Goal: Use online tool/utility: Utilize a website feature to perform a specific function

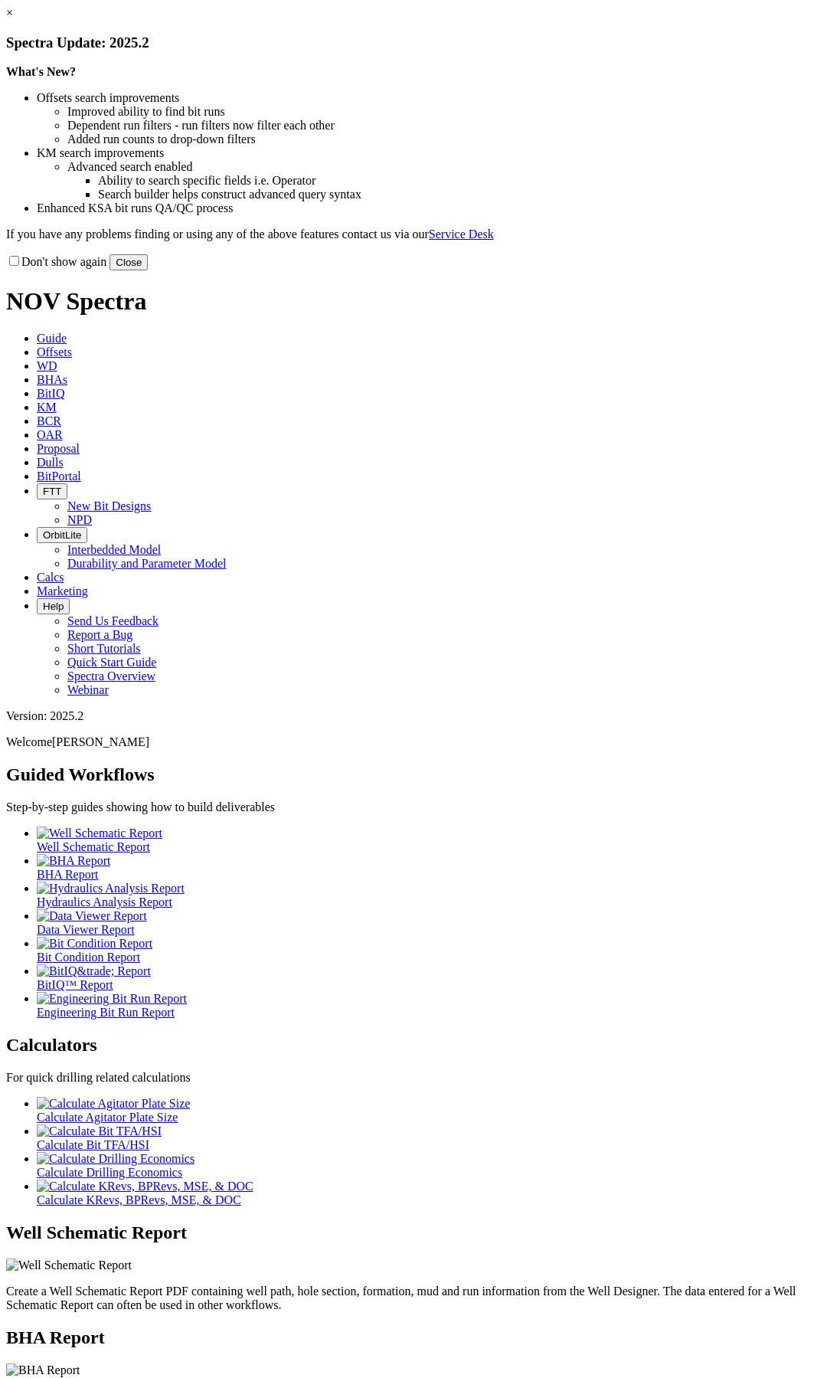
click at [148, 270] on button "Close" at bounding box center [129, 262] width 38 height 16
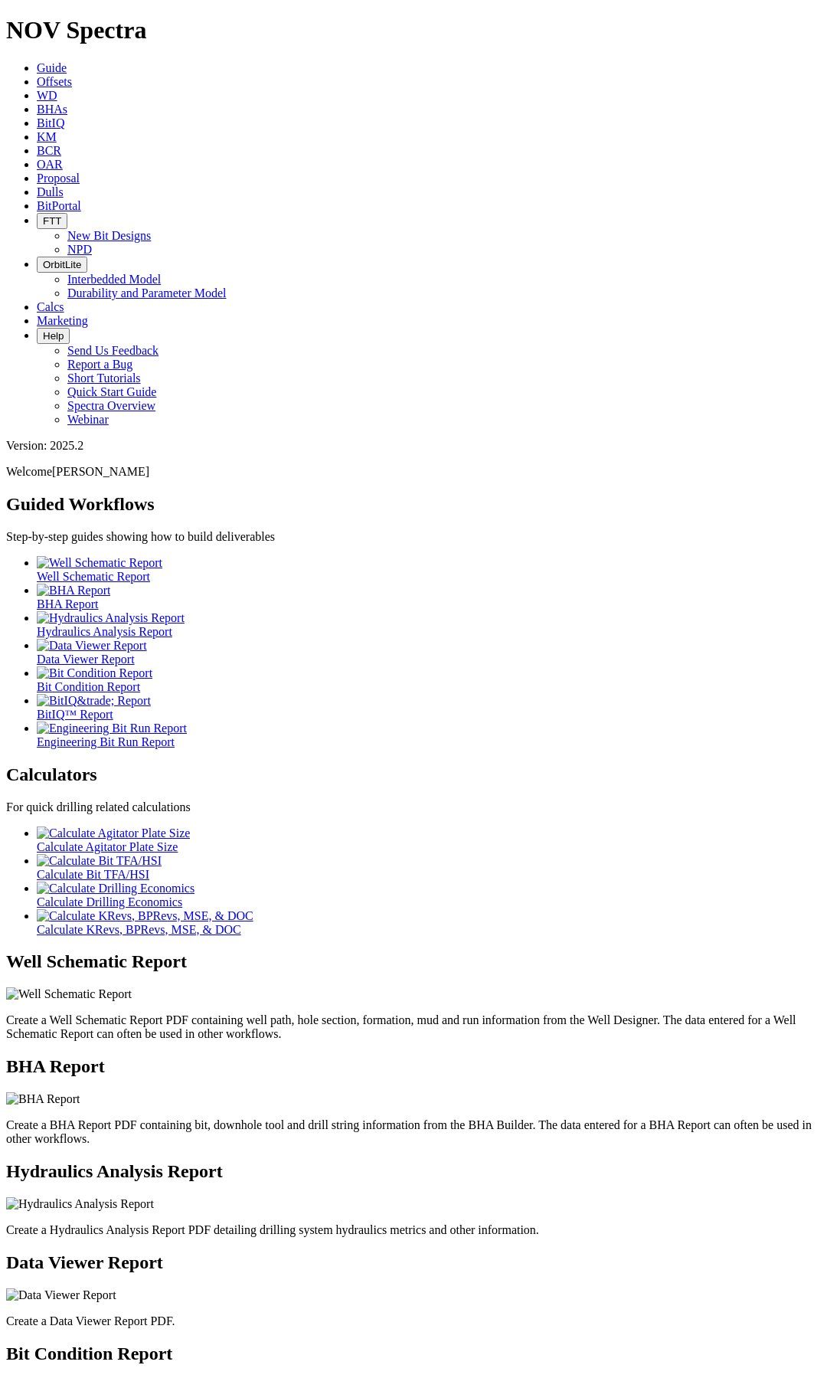
click at [37, 300] on icon at bounding box center [37, 306] width 0 height 13
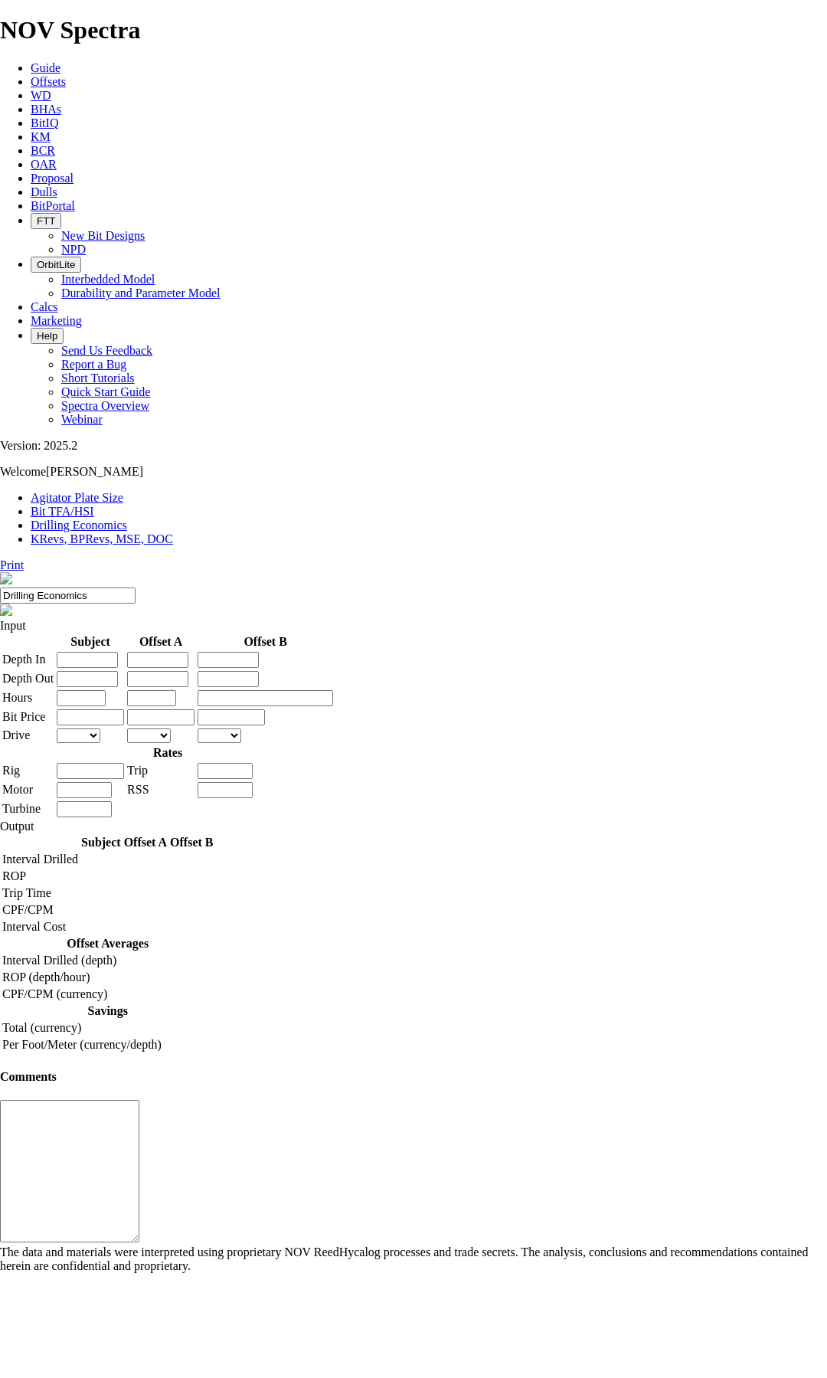
click at [94, 505] on link "Bit TFA/HSI" at bounding box center [63, 511] width 64 height 13
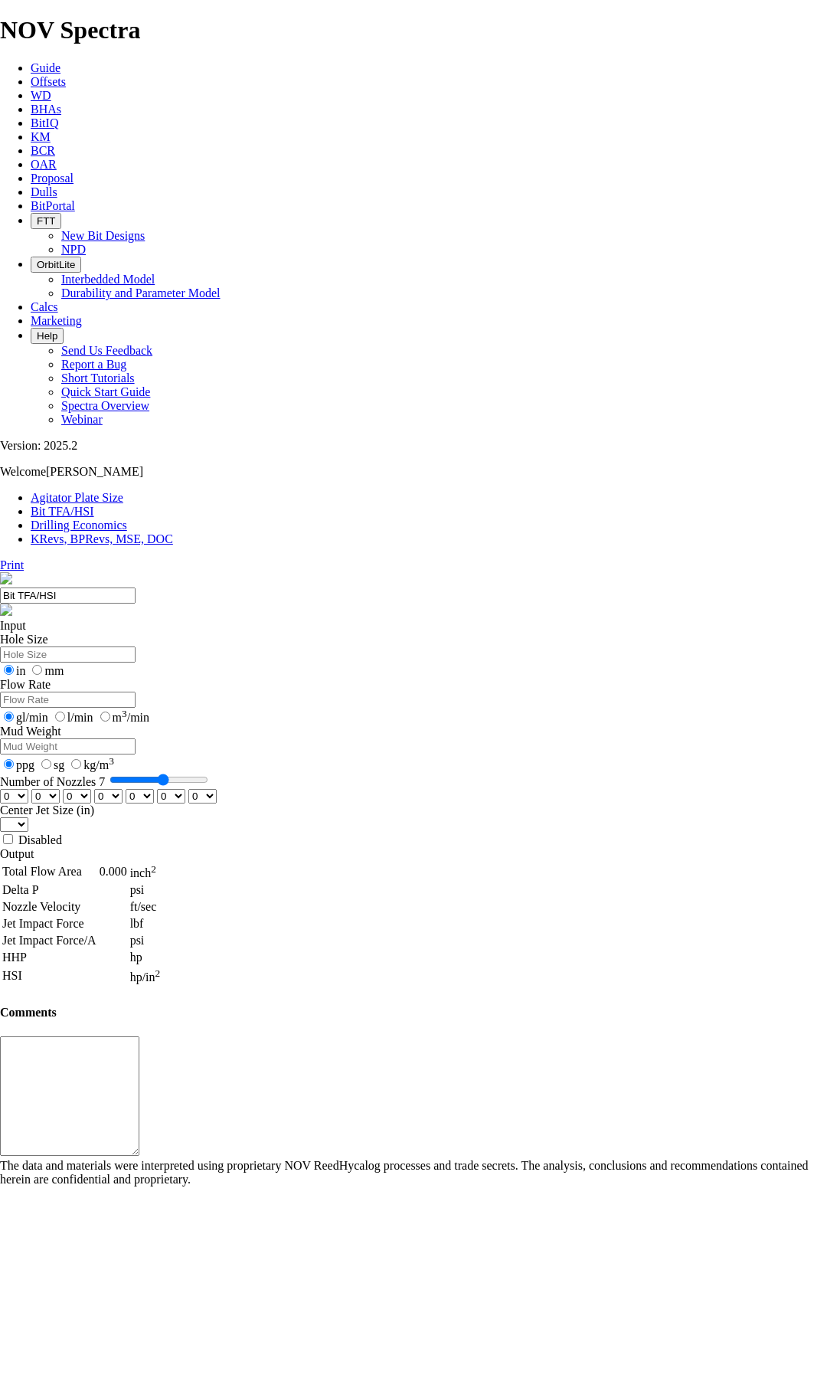
click at [136, 647] on input "Hole Size" at bounding box center [68, 655] width 136 height 16
type input "17.5"
click at [136, 692] on input "Flow Rate" at bounding box center [68, 700] width 136 height 16
type input "3500"
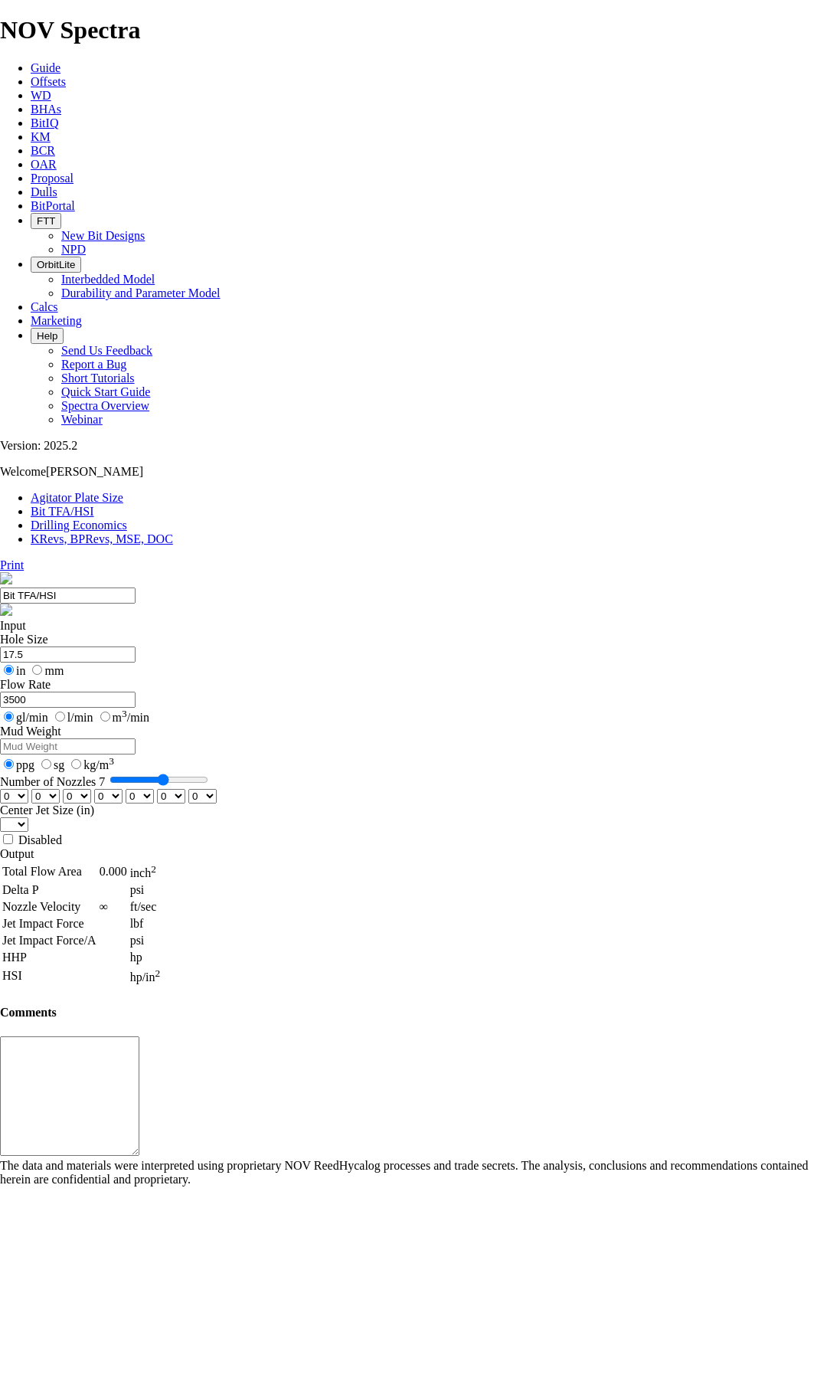
click at [51, 759] on input "sg" at bounding box center [46, 764] width 10 height 10
radio input "true"
radio input "false"
click at [136, 739] on input "Mud Weight" at bounding box center [68, 747] width 136 height 16
type input "1.25"
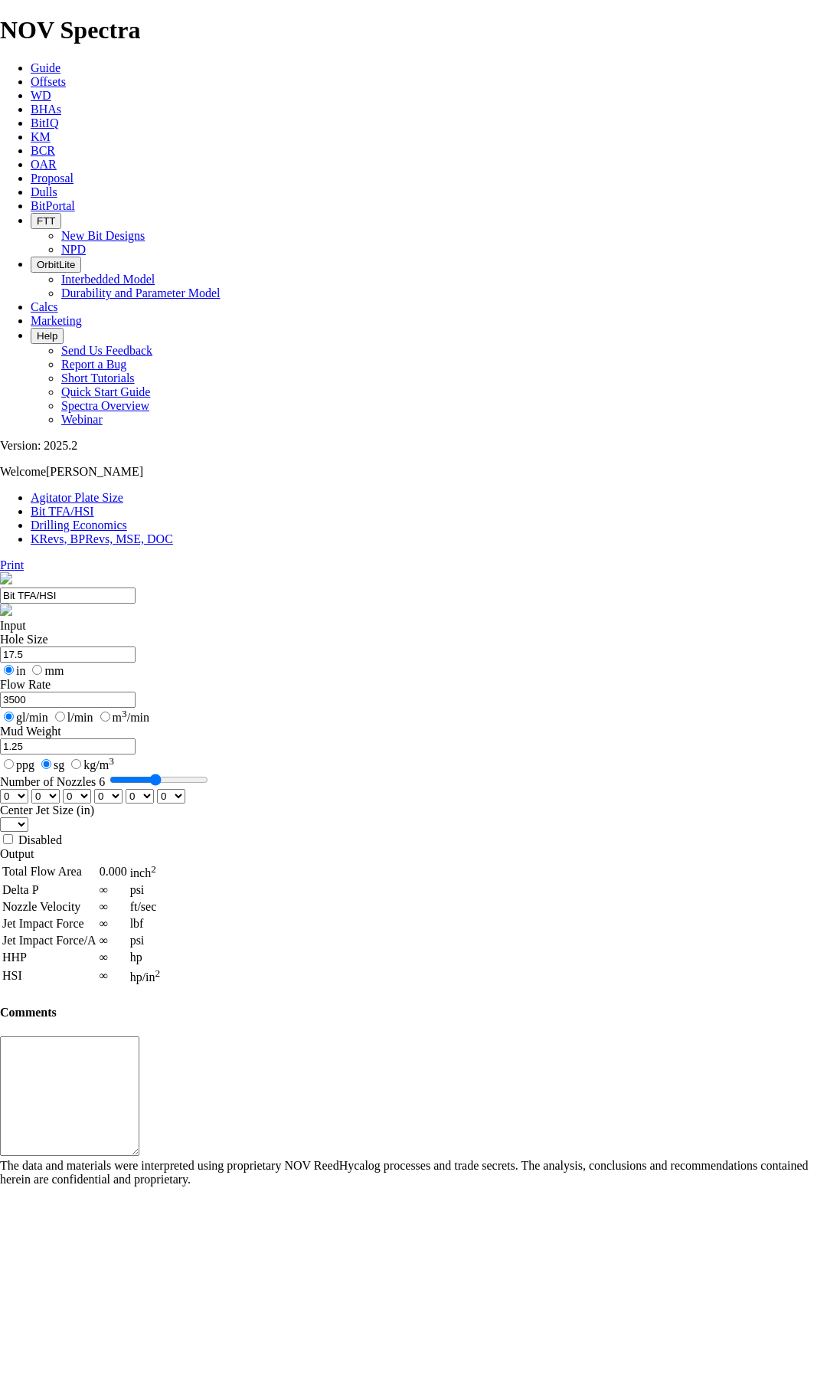
drag, startPoint x: 267, startPoint y: 408, endPoint x: 253, endPoint y: 408, distance: 14.6
type input "6"
click at [208, 774] on input "Number of Nozzles 6" at bounding box center [159, 780] width 99 height 12
click at [28, 789] on select "0 1 2 3 4 5 6 7 8 9 10 11 12 13 14 15 16 17 18 19 20 21 22 23 24 25 26 27 28 29…" at bounding box center [14, 796] width 28 height 15
select select "number:14"
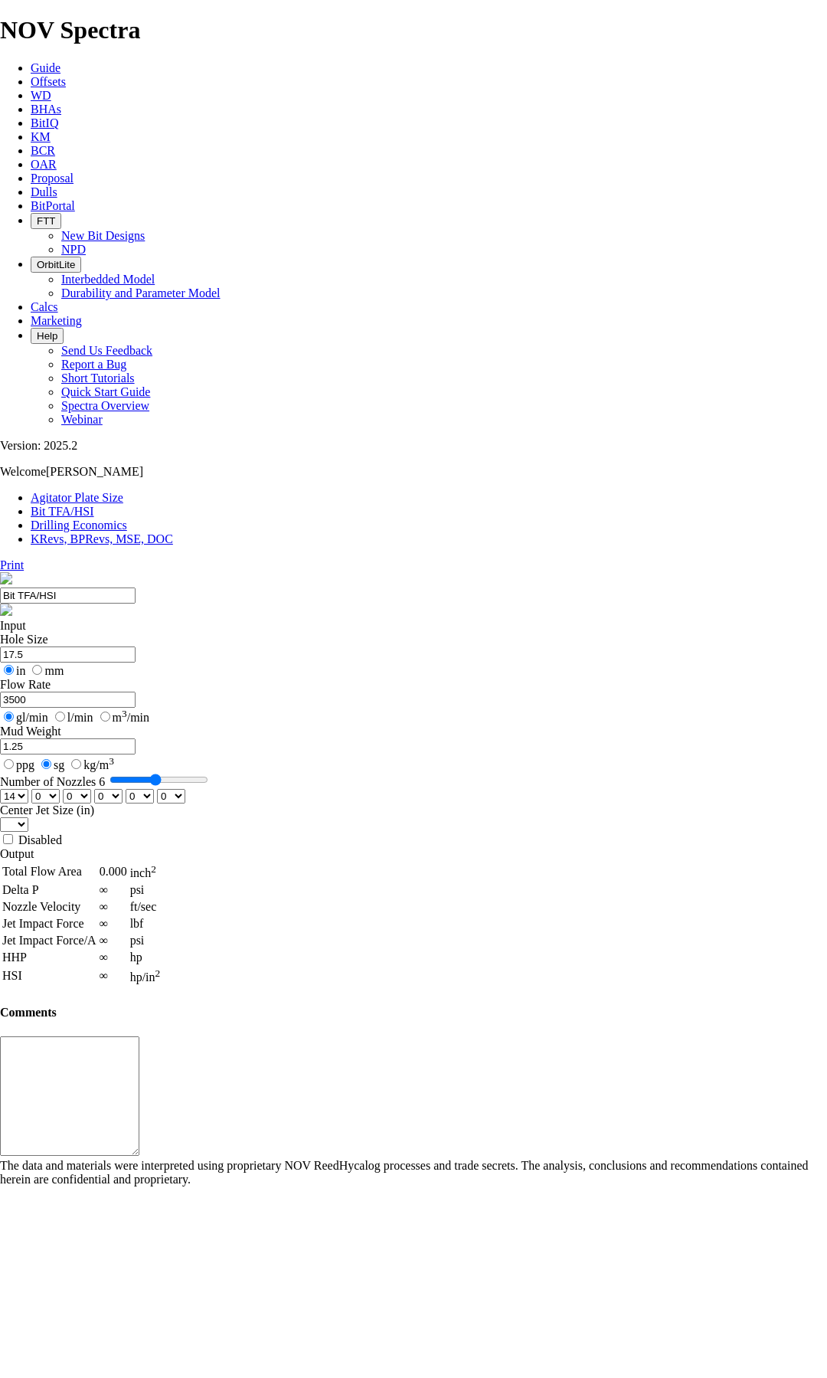
click at [28, 789] on select "0 1 2 3 4 5 6 7 8 9 10 11 12 13 14 15 16 17 18 19 20 21 22 23 24 25 26 27 28 29…" at bounding box center [14, 796] width 28 height 15
select select "number:14"
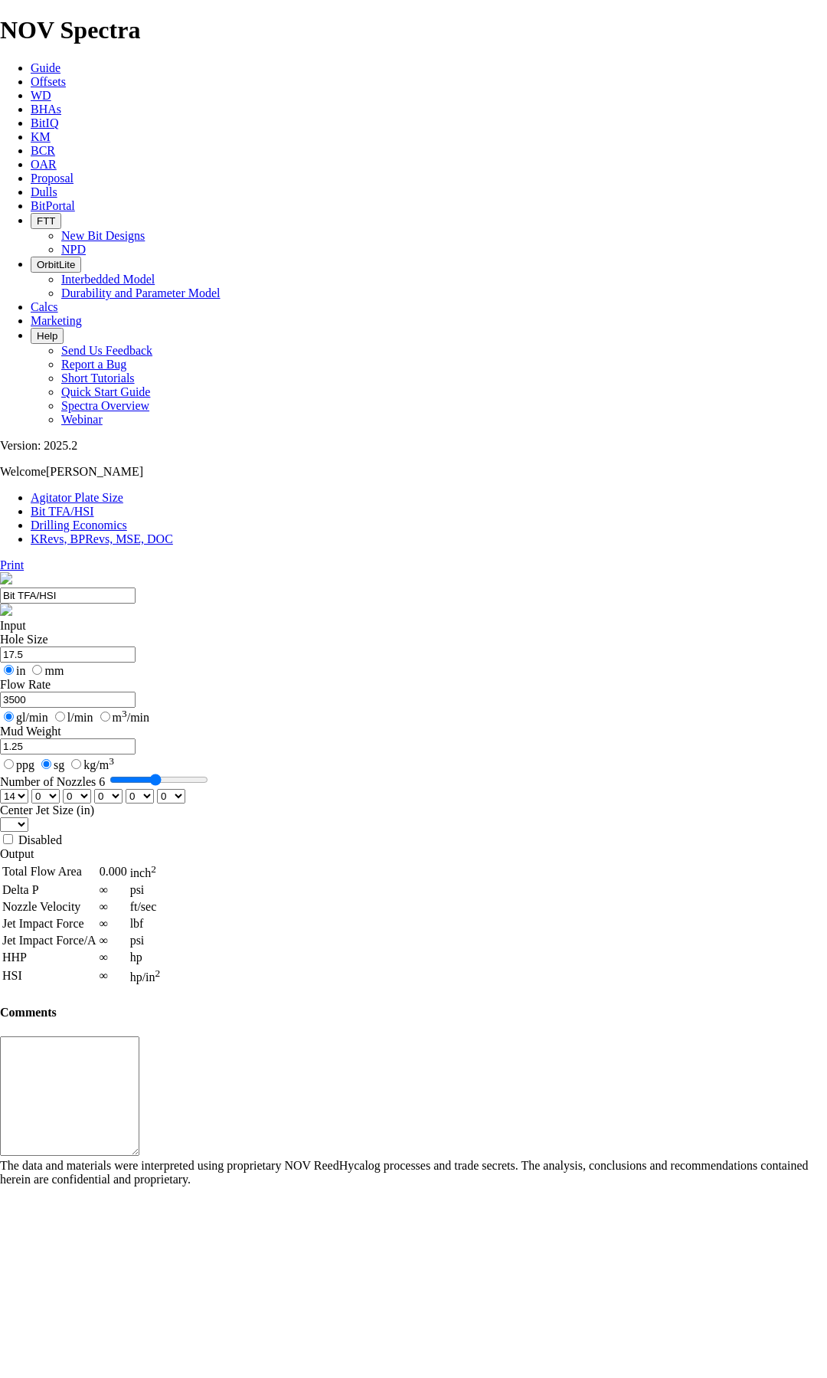
select select "number:14"
click at [65, 712] on input "l/min" at bounding box center [60, 717] width 10 height 10
radio input "true"
radio input "false"
click at [28, 789] on select "0 1 2 3 4 5 6 7 8 9 10 11 12 13 14 15 16 17 18 19 20 21 22 23 24 25 26 27 28 29…" at bounding box center [14, 796] width 28 height 15
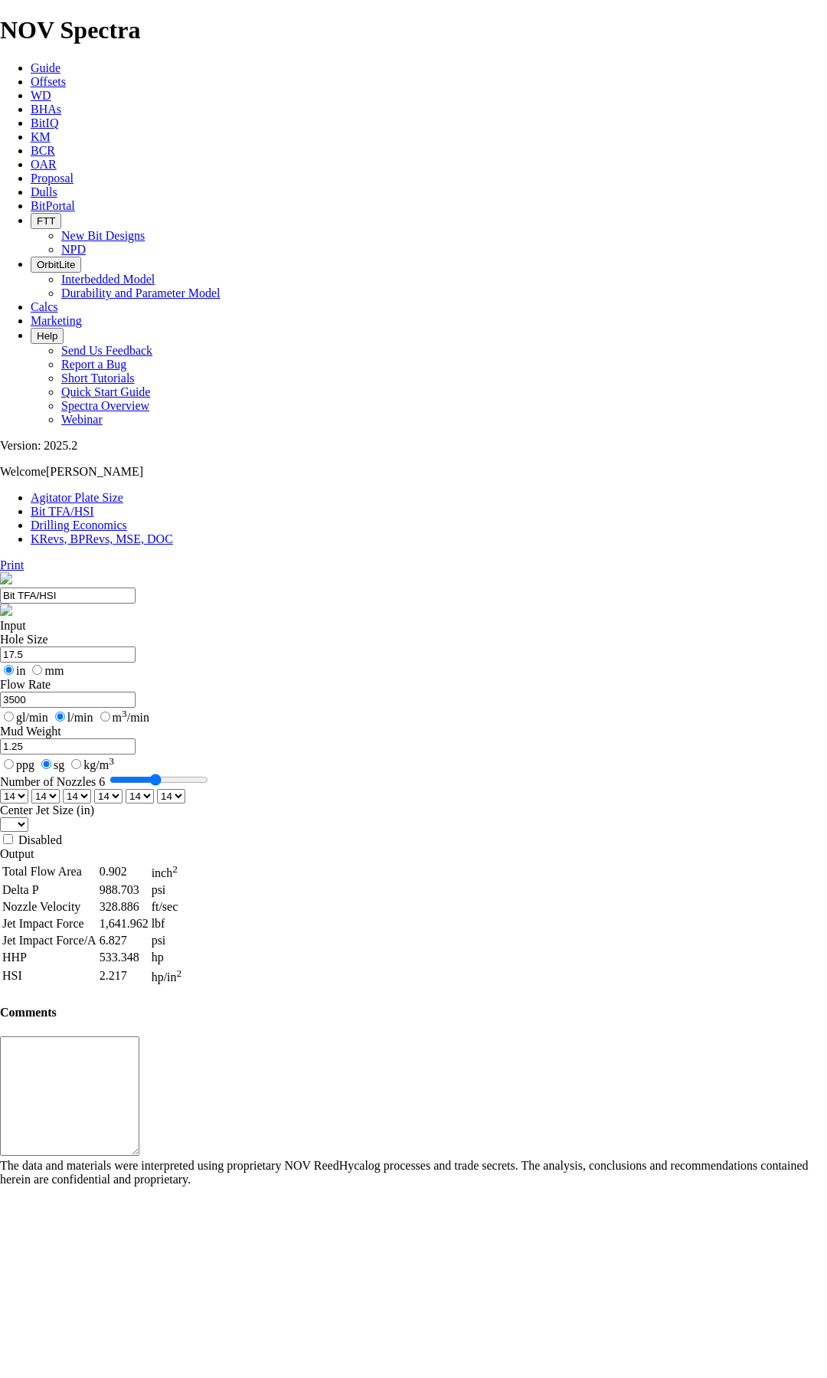
select select "number:15"
click at [28, 789] on select "0 1 2 3 4 5 6 7 8 9 10 11 12 13 14 15 16 17 18 19 20 21 22 23 24 25 26 27 28 29…" at bounding box center [14, 796] width 28 height 15
select select "number:15"
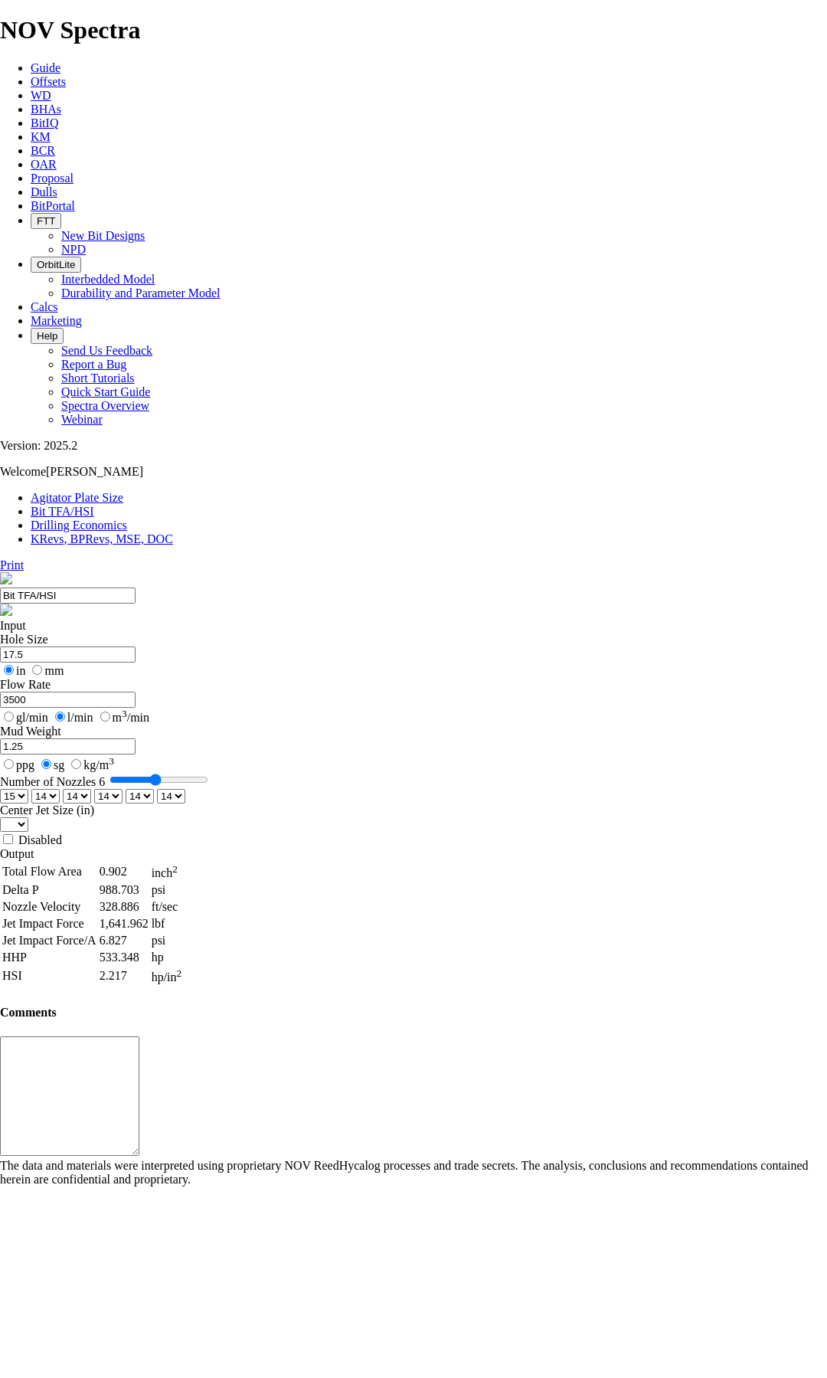
select select "number:15"
click at [28, 789] on select "0 1 2 3 4 5 6 7 8 9 10 11 12 13 14 15 16 17 18 19 20 21 22 23 24 25 26 27 28 29…" at bounding box center [14, 796] width 28 height 15
select select "number:13"
click at [28, 789] on select "0 1 2 3 4 5 6 7 8 9 10 11 12 13 14 15 16 17 18 19 20 21 22 23 24 25 26 27 28 29…" at bounding box center [14, 796] width 28 height 15
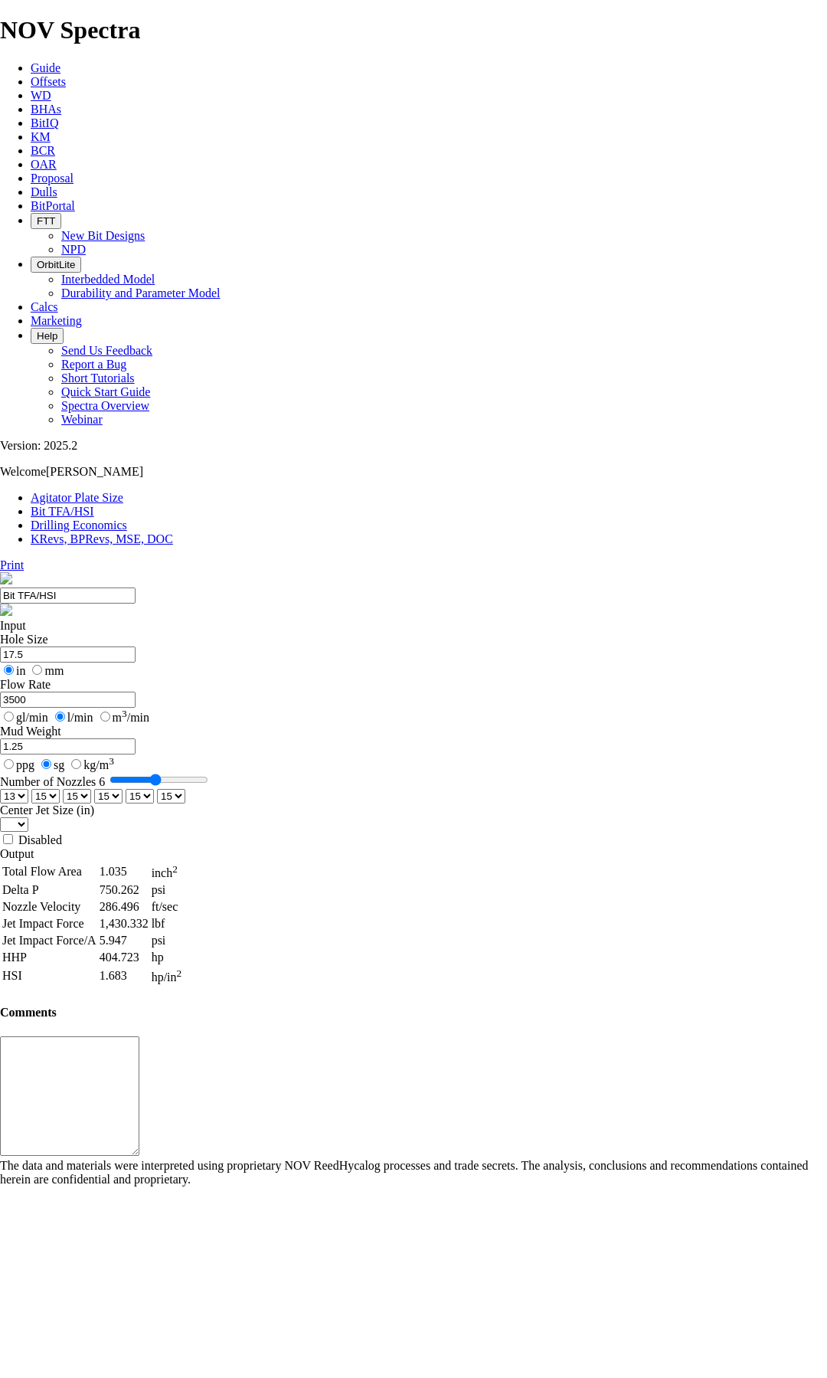
select select "number:13"
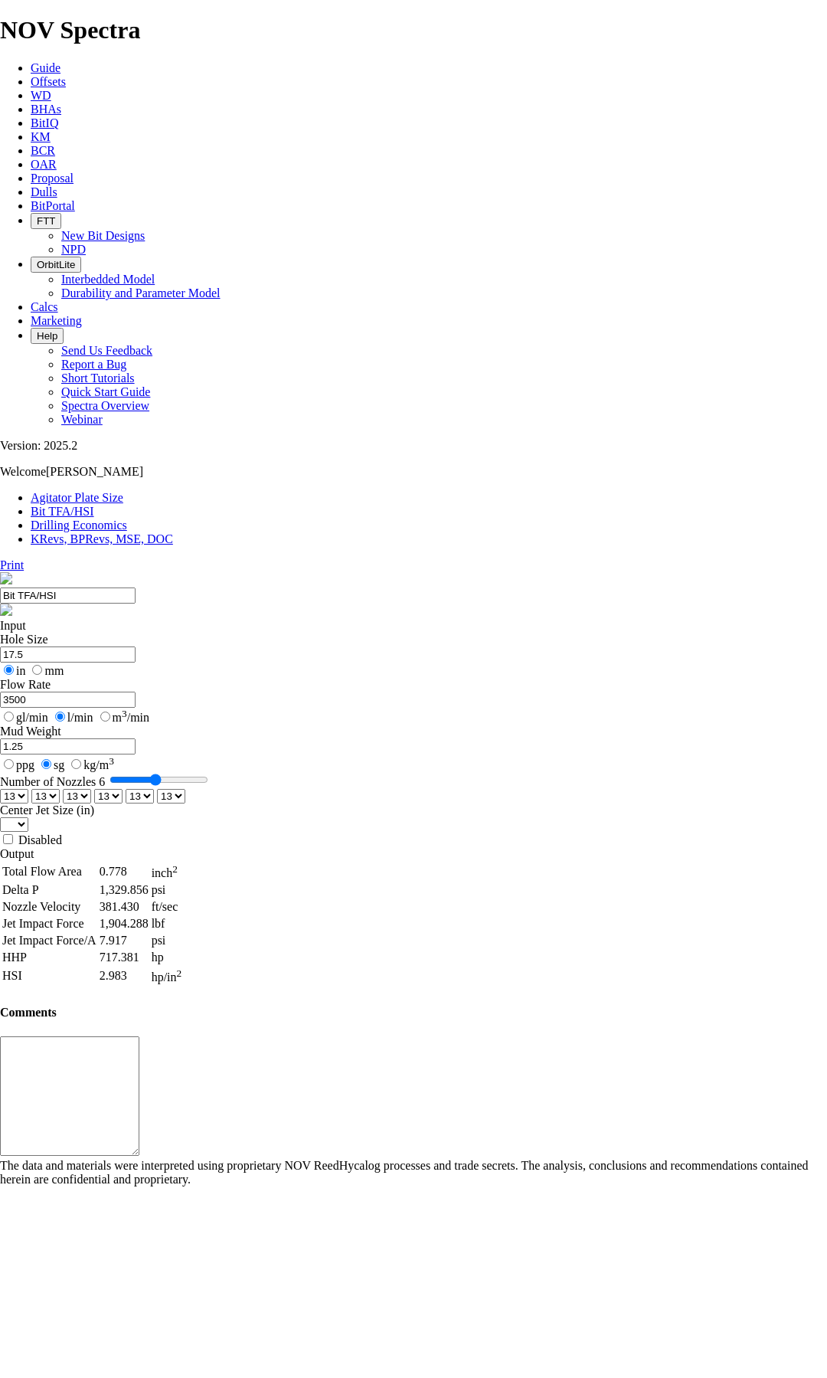
drag, startPoint x: 177, startPoint y: 293, endPoint x: 94, endPoint y: 292, distance: 82.7
click at [94, 558] on bit-tfa-hsi "Print Bit TFA/HSI Input Hole Size 17.5 in mm Flow Rate 3500 gl/min l/min m 3 /m…" at bounding box center [413, 872] width 827 height 628
drag, startPoint x: 176, startPoint y: 291, endPoint x: 126, endPoint y: 296, distance: 50.1
click at [126, 633] on div "Hole Size 17.5 in mm Flow Rate 2500 gl/min l/min m 3 /min Mud Weight 1.25 ppg s…" at bounding box center [413, 740] width 827 height 215
click at [136, 647] on input "17.5" at bounding box center [68, 655] width 136 height 16
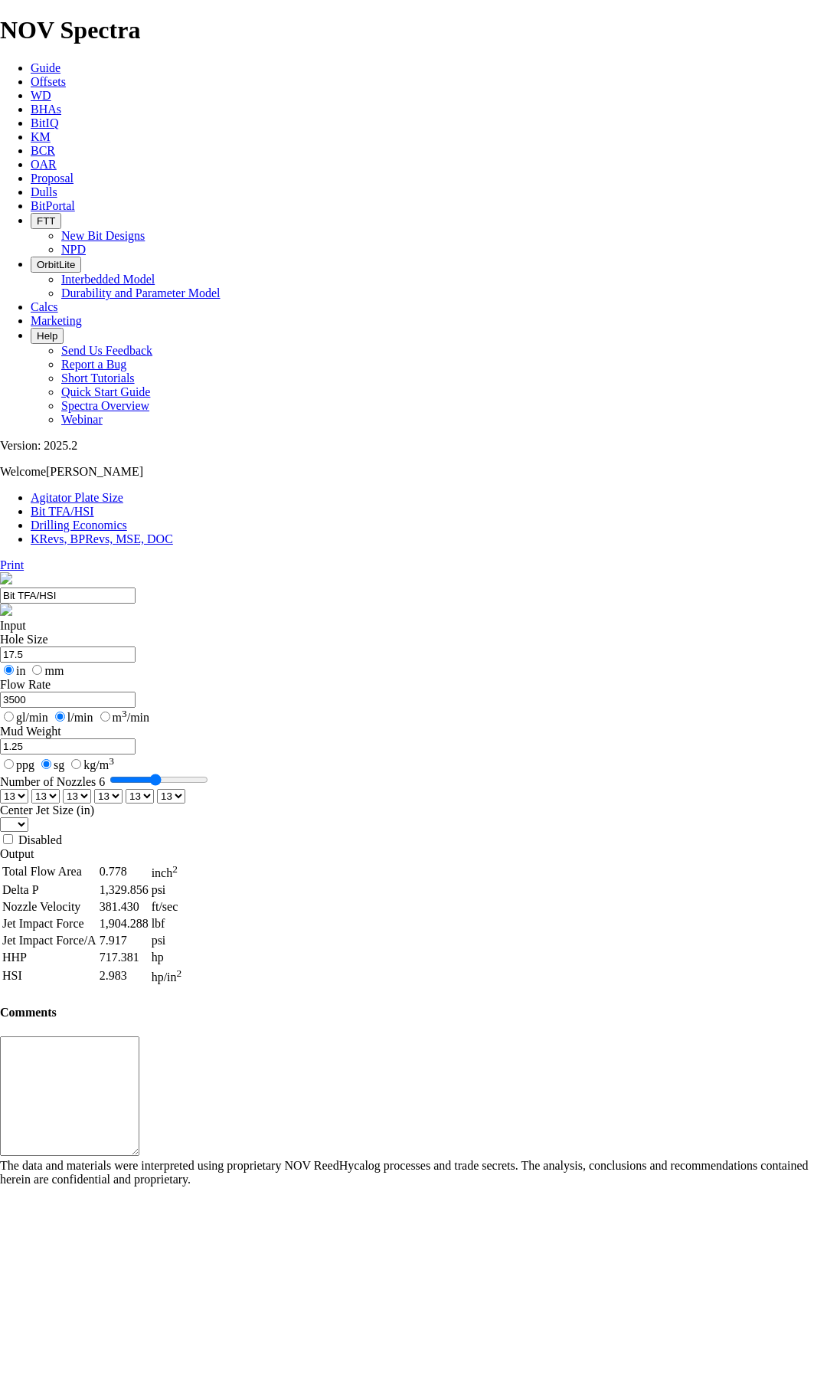
drag, startPoint x: 174, startPoint y: 292, endPoint x: 157, endPoint y: 292, distance: 16.9
click at [136, 692] on input "3500" at bounding box center [68, 700] width 136 height 16
drag, startPoint x: 168, startPoint y: 294, endPoint x: 152, endPoint y: 293, distance: 16.1
click at [136, 692] on input "3000" at bounding box center [68, 700] width 136 height 16
type input "3200"
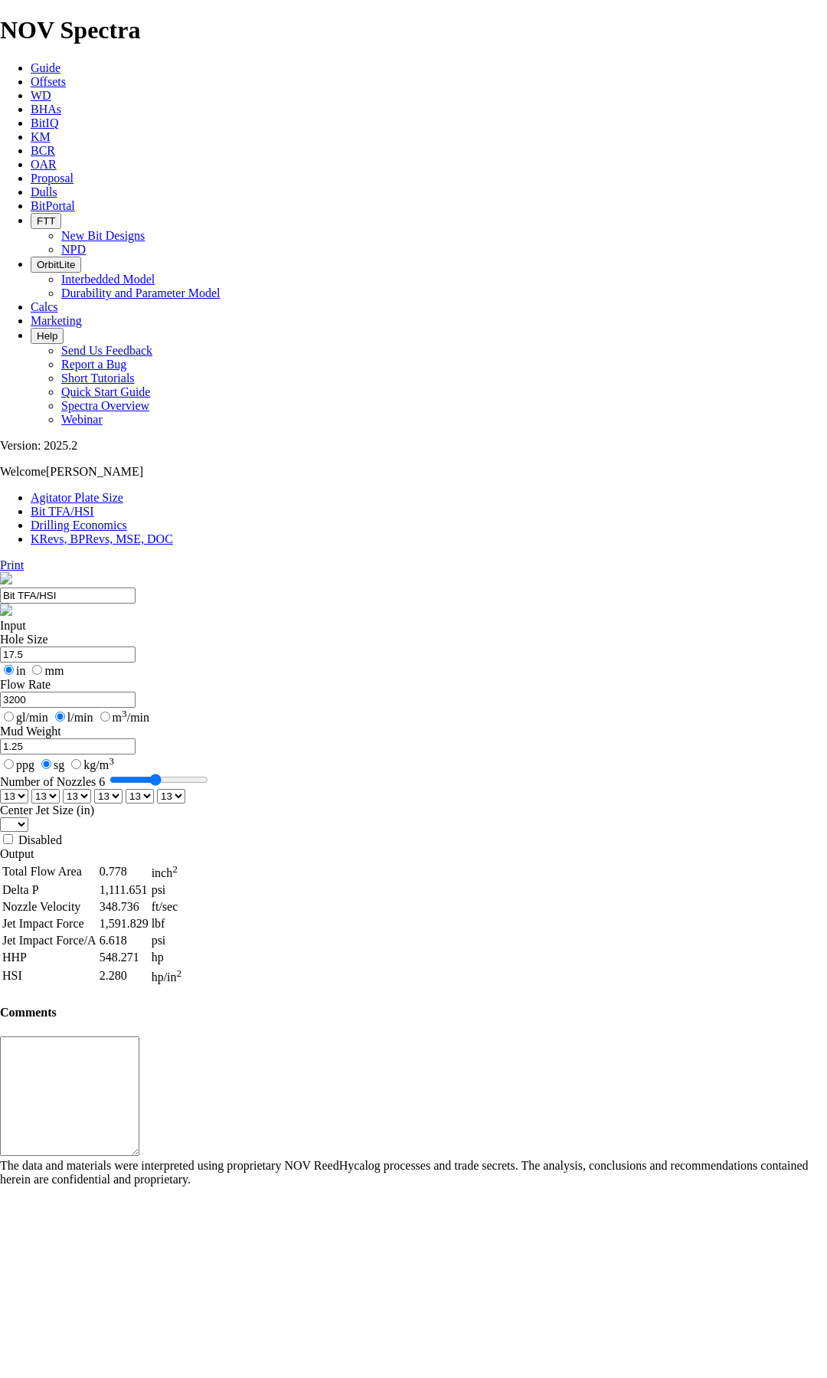
drag, startPoint x: 195, startPoint y: 231, endPoint x: 65, endPoint y: 243, distance: 130.1
click at [65, 558] on bit-tfa-hsi "Print Bit TFA/HSI Input Hole Size 17.5 in mm Flow Rate 3200 gl/min l/min m 3 /m…" at bounding box center [413, 872] width 827 height 628
type input "8.5"
drag, startPoint x: 185, startPoint y: 296, endPoint x: 127, endPoint y: 296, distance: 58.2
click at [127, 633] on div "Hole Size 8.5 in mm Flow Rate 3200 gl/min l/min m 3 /min Mud Weight 1.25 ppg sg…" at bounding box center [413, 740] width 827 height 215
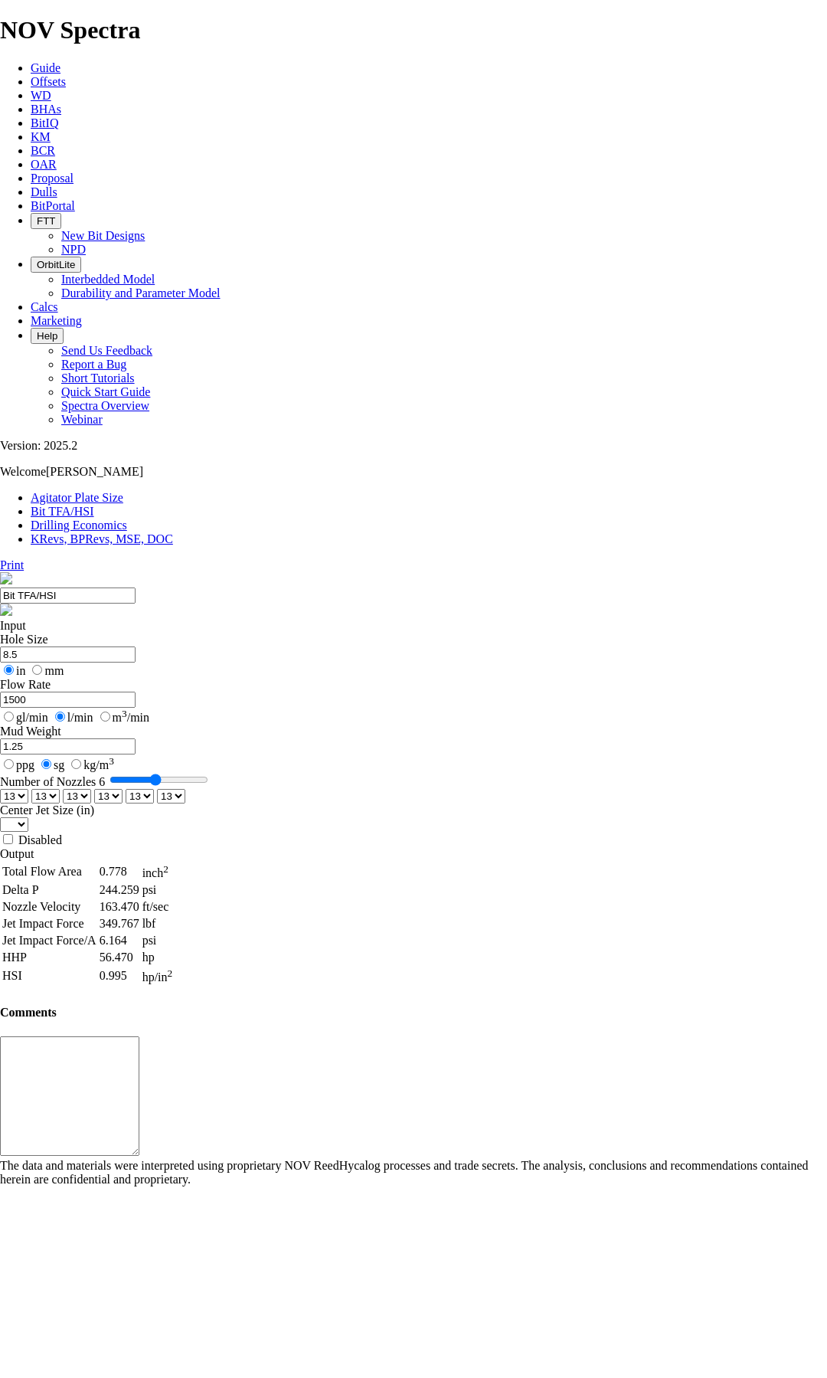
type input "1500"
drag, startPoint x: 170, startPoint y: 344, endPoint x: 139, endPoint y: 344, distance: 30.6
click at [136, 739] on input "1.25" at bounding box center [68, 747] width 136 height 16
type input "2.25"
type input "7"
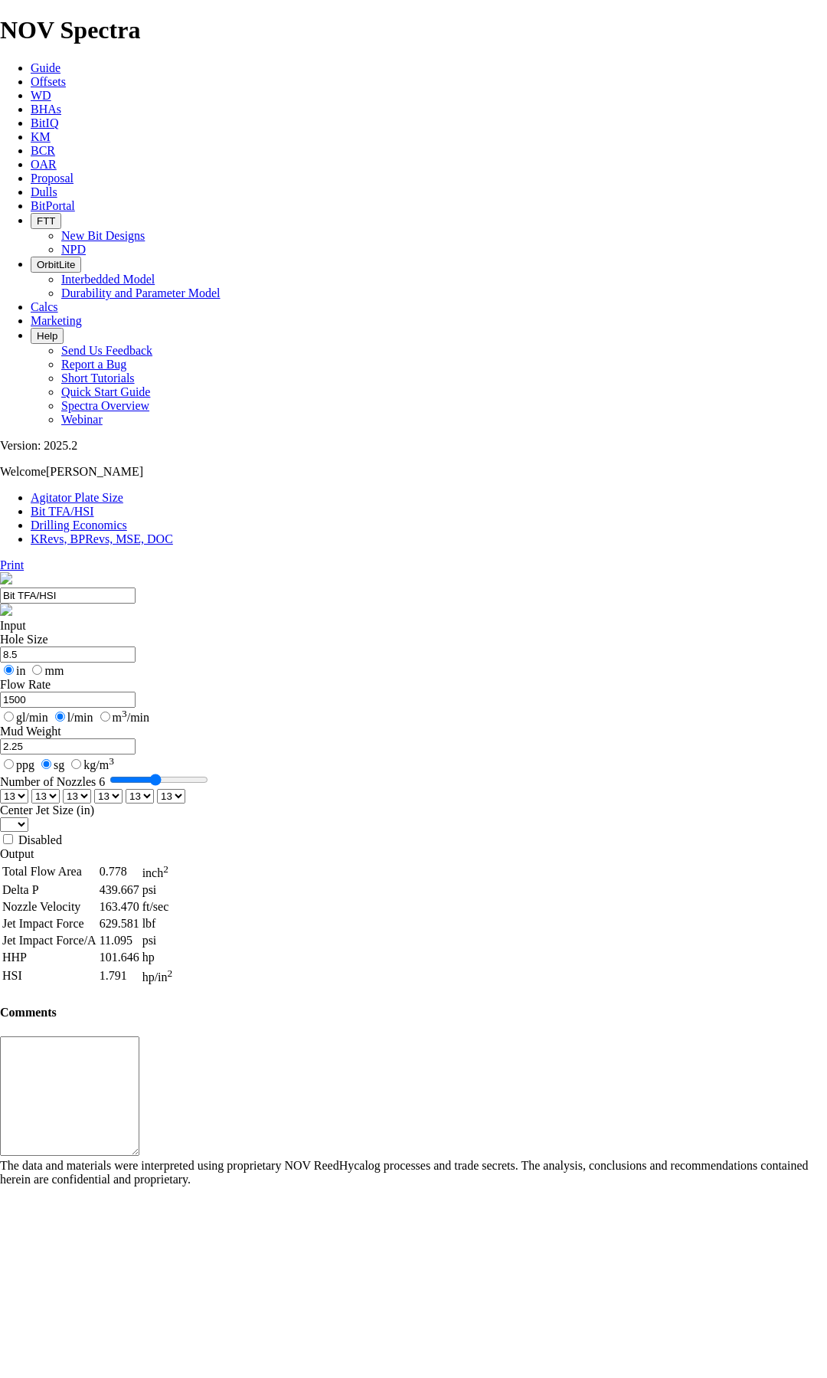
select select "number:0"
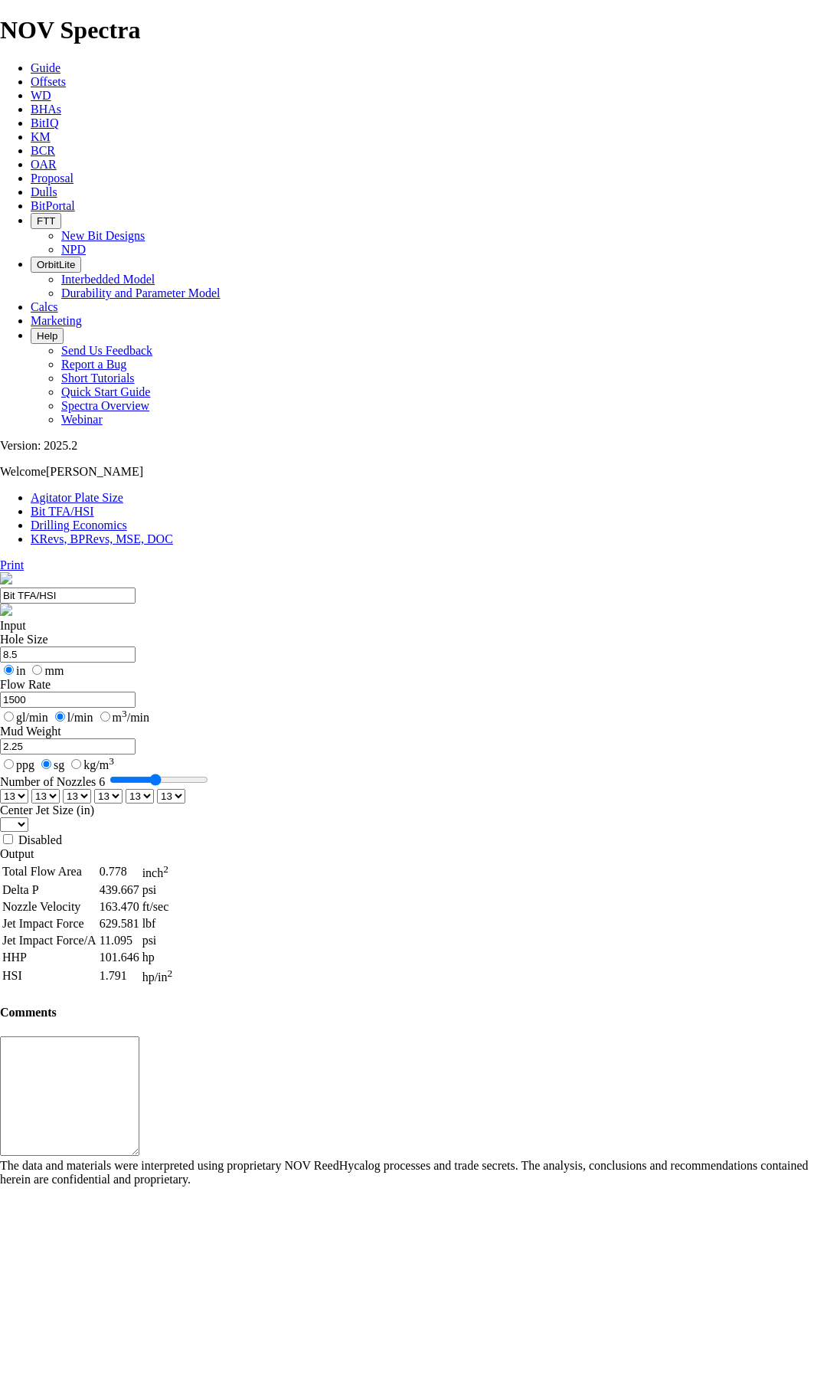
select select "number:0"
drag, startPoint x: 249, startPoint y: 401, endPoint x: 297, endPoint y: 407, distance: 48.6
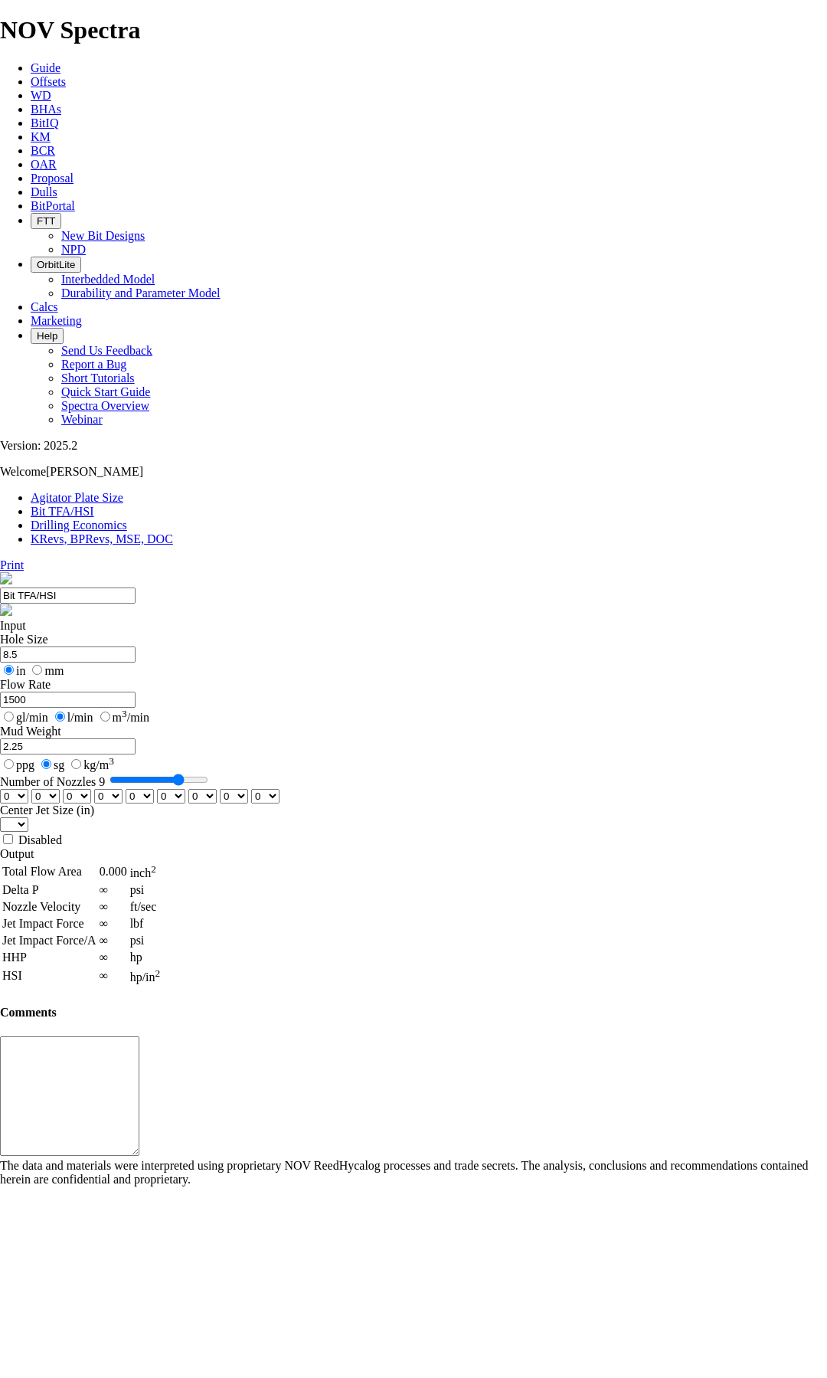
type input "9"
click at [208, 774] on input "Number of Nozzles 9" at bounding box center [159, 780] width 99 height 12
click at [28, 789] on select "0 1 2 3 4 5 6 7 8 9 10 11 12 13 14 15 16 17 18 19 20 21 22 23 24 25 26 27 28 29…" at bounding box center [14, 796] width 28 height 15
select select "number:12"
click at [28, 789] on select "0 1 2 3 4 5 6 7 8 9 10 11 12 13 14 15 16 17 18 19 20 21 22 23 24 25 26 27 28 29…" at bounding box center [14, 796] width 28 height 15
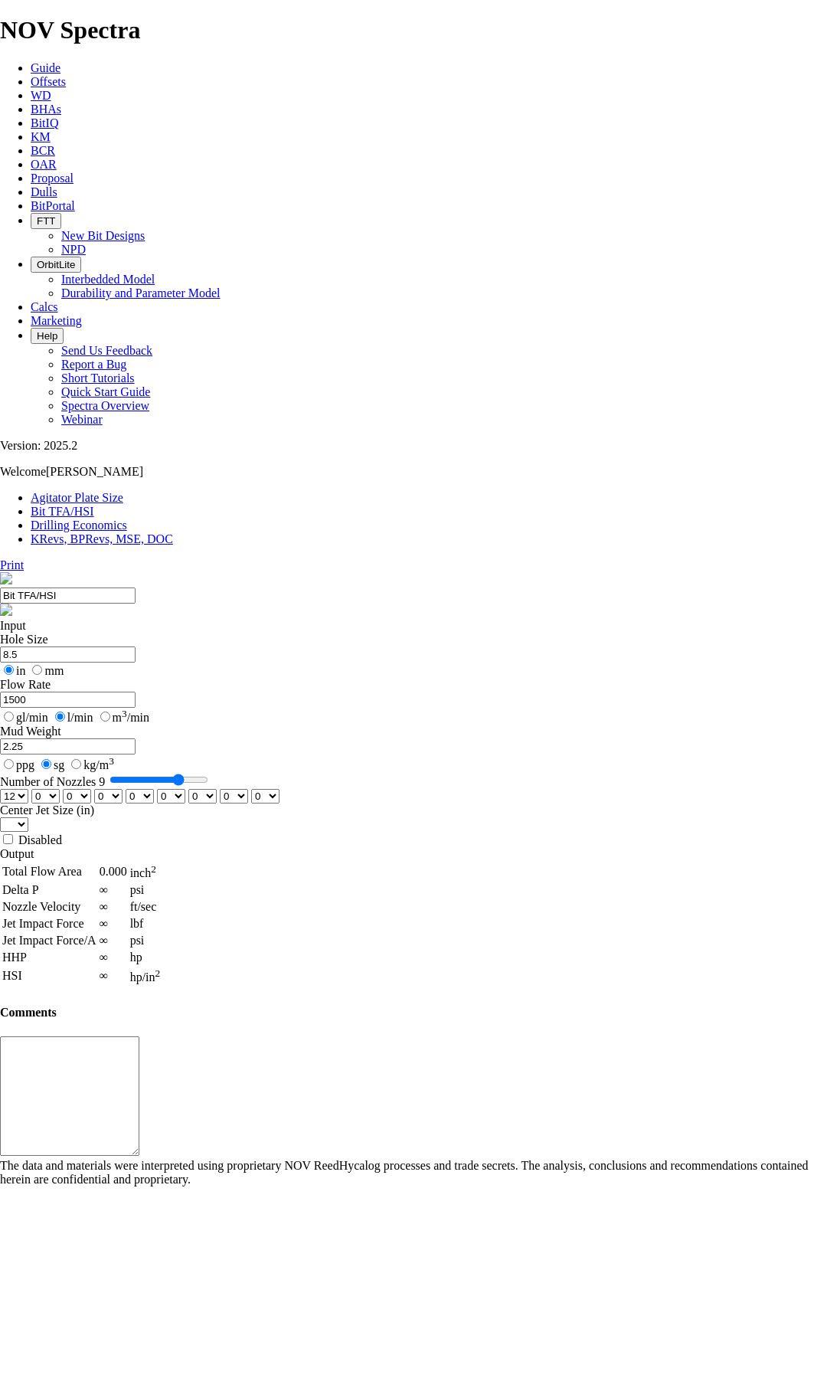
select select "number:12"
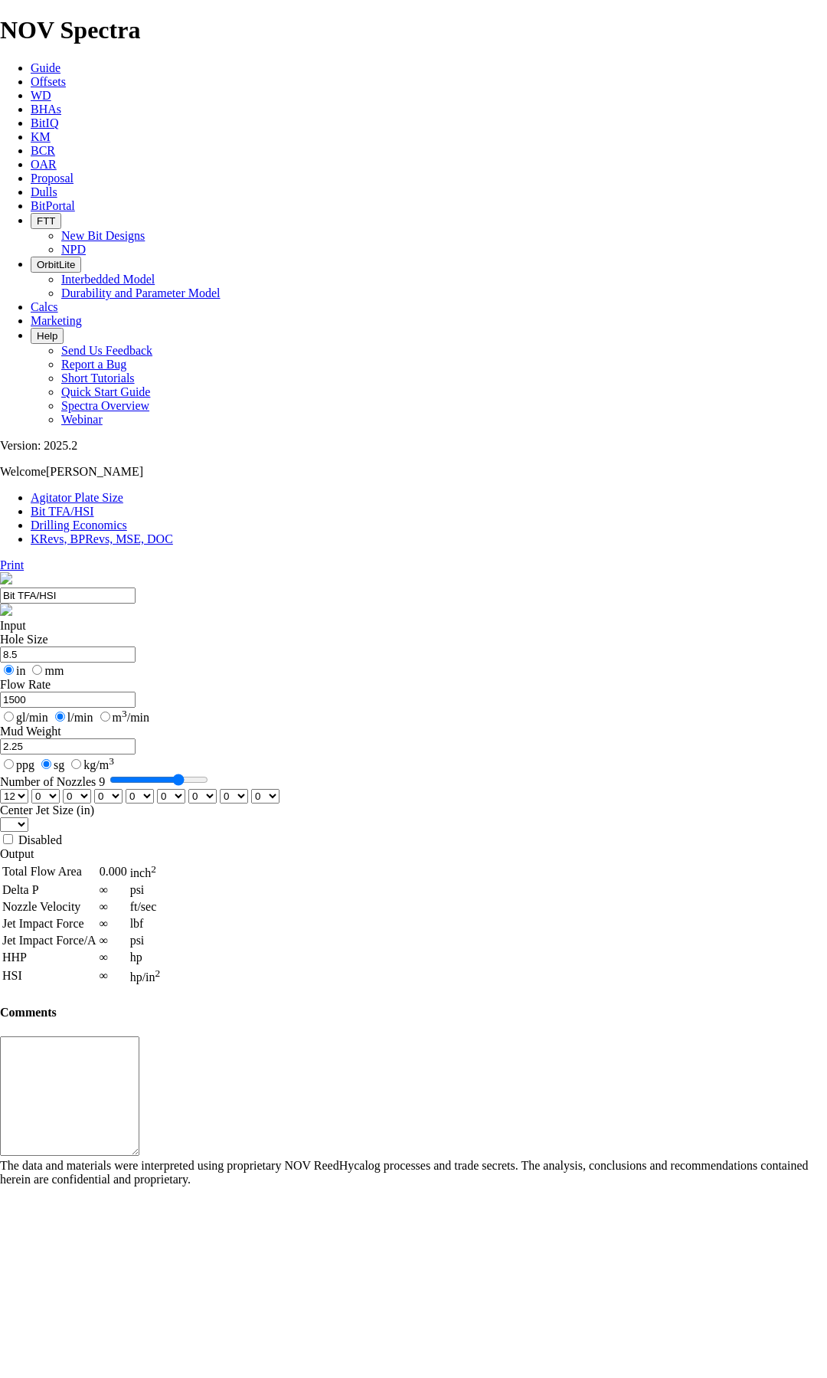
select select "number:12"
click at [28, 789] on select "0 1 2 3 4 5 6 7 8 9 10 11 12 13 14 15 16 17 18 19 20 21 22 23 24 25 26 27 28 29…" at bounding box center [14, 796] width 28 height 15
drag, startPoint x: 202, startPoint y: 293, endPoint x: 137, endPoint y: 292, distance: 65.1
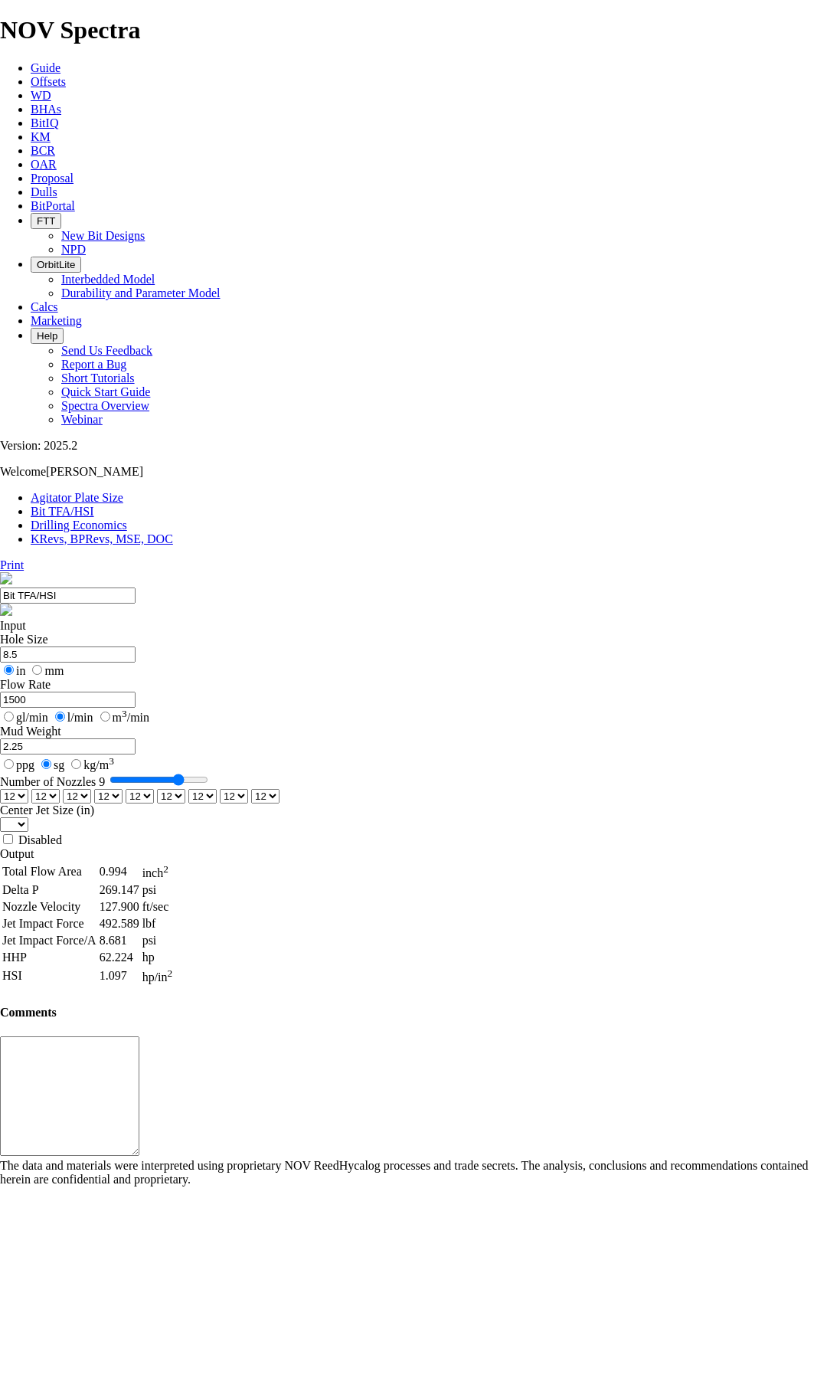
click at [137, 633] on div "Hole Size 8.5 in mm Flow Rate 1500 gl/min l/min m 3 /min Mud Weight 2.25 ppg sg…" at bounding box center [413, 740] width 827 height 215
type input "1800"
click at [136, 647] on input "8.5" at bounding box center [68, 655] width 136 height 16
click at [28, 789] on select "0 1 2 3 4 5 6 7 8 9 10 11 12 13 14 15 16 17 18 19 20 21 22 23 24 25 26 27 28 29…" at bounding box center [14, 796] width 28 height 15
select select "number:11"
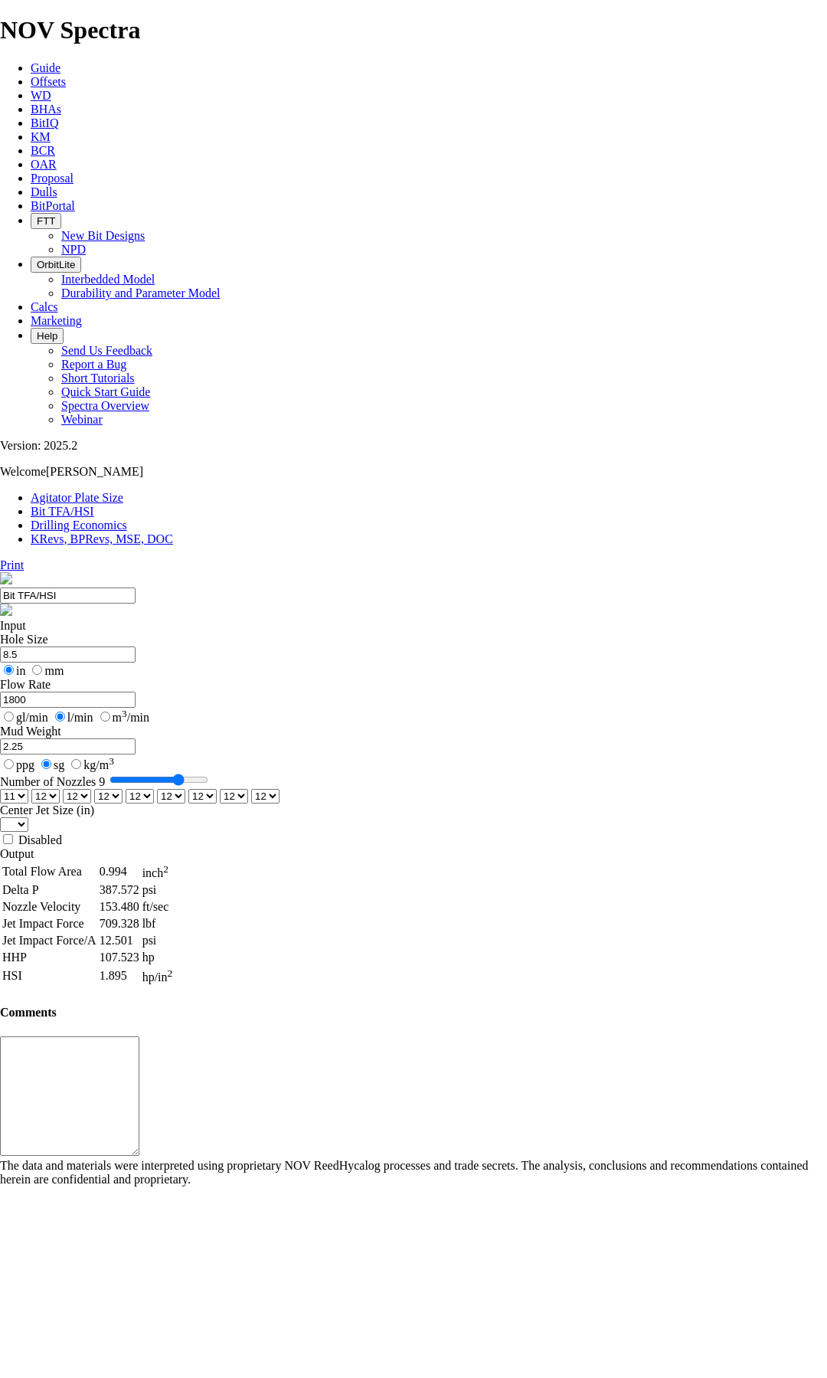
click at [28, 789] on select "0 1 2 3 4 5 6 7 8 9 10 11 12 13 14 15 16 17 18 19 20 21 22 23 24 25 26 27 28 29…" at bounding box center [14, 796] width 28 height 15
select select "number:11"
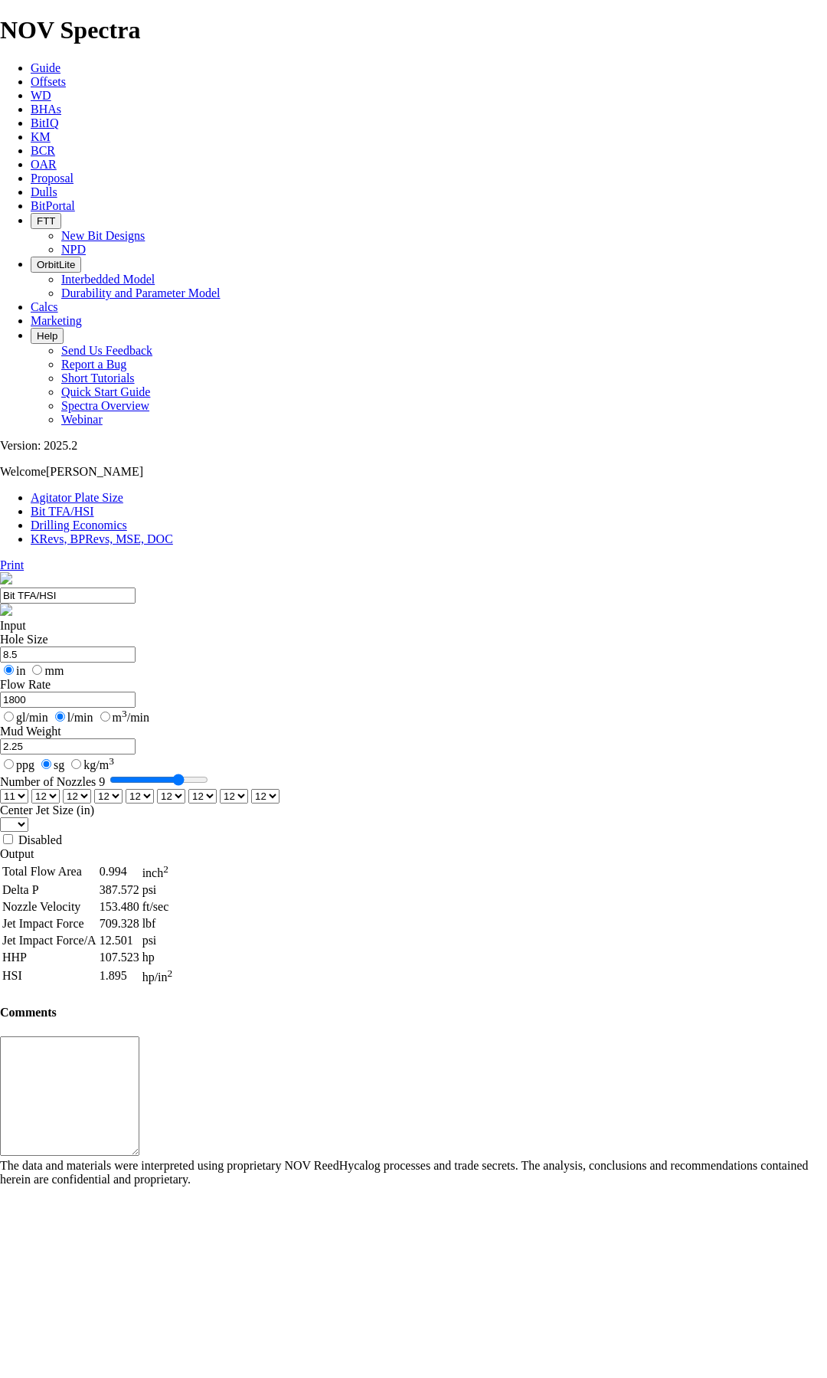
select select "number:11"
drag, startPoint x: 192, startPoint y: 233, endPoint x: 114, endPoint y: 234, distance: 78.1
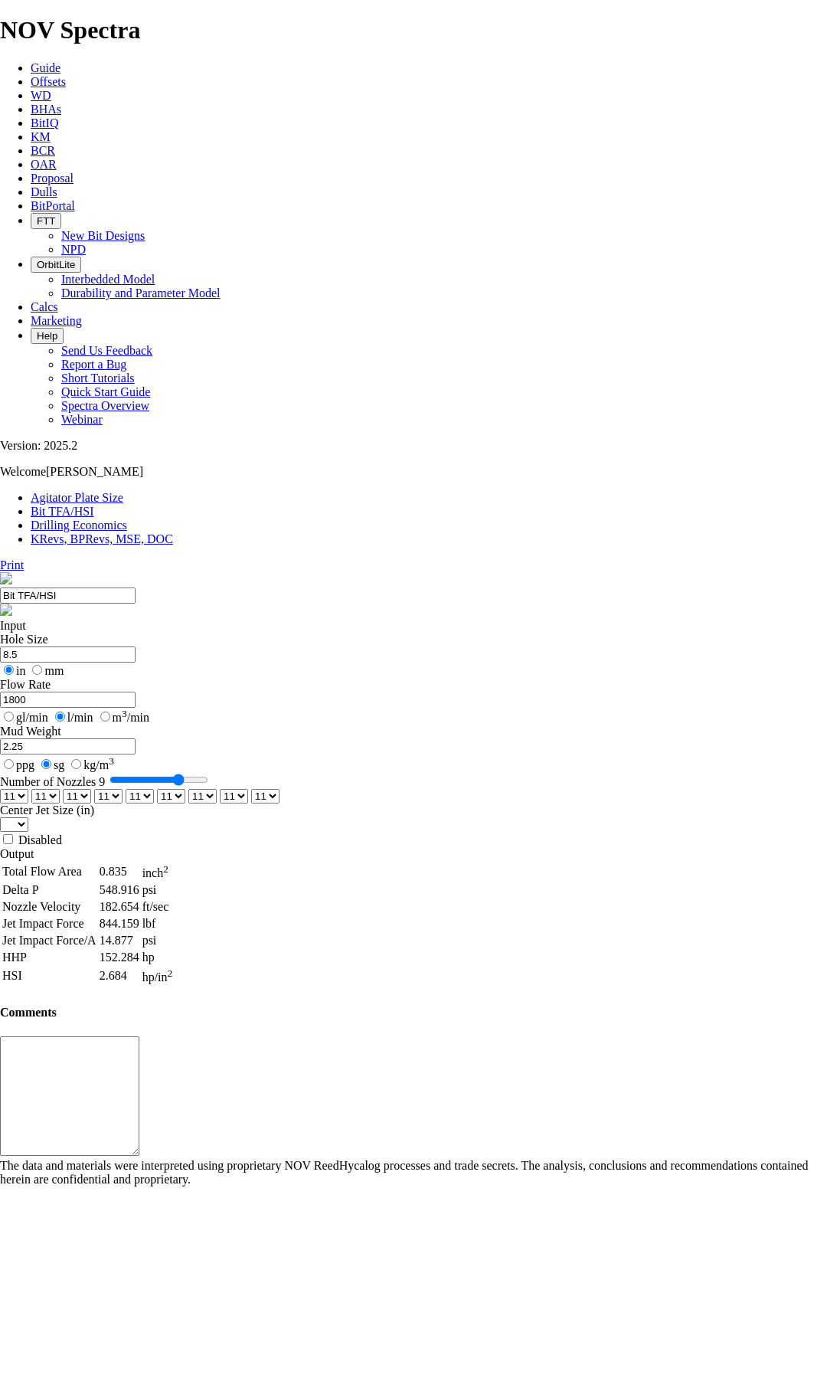
click at [114, 572] on section "Bit TFA/HSI Input Hole Size 8.5 in mm Flow Rate 1800 gl/min l/min m 3 /min Mud …" at bounding box center [413, 879] width 827 height 614
type input "5.875"
drag, startPoint x: 179, startPoint y: 294, endPoint x: 140, endPoint y: 293, distance: 39.1
click at [136, 692] on input "1800" at bounding box center [68, 700] width 136 height 16
type input "1000"
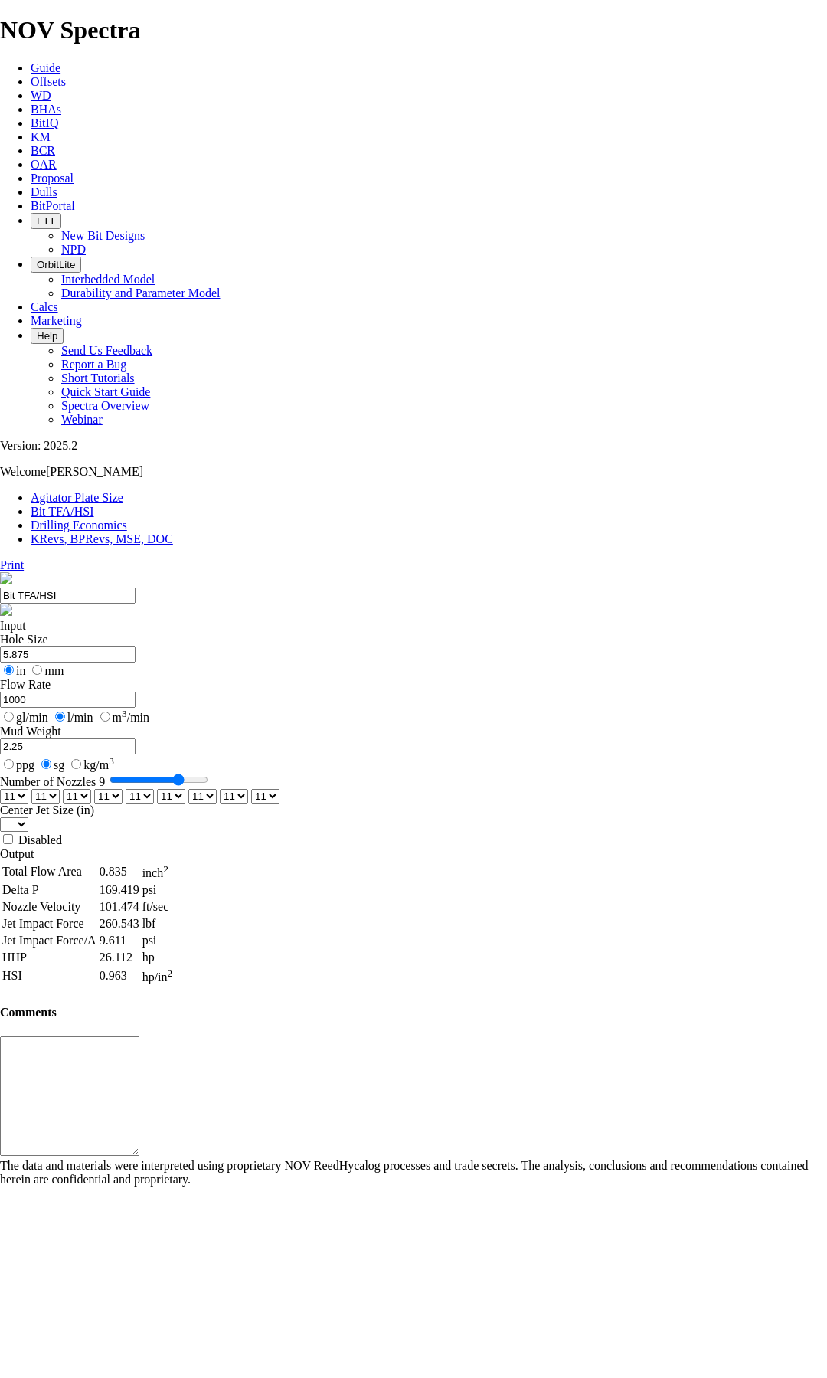
type input "8"
select select "number:0"
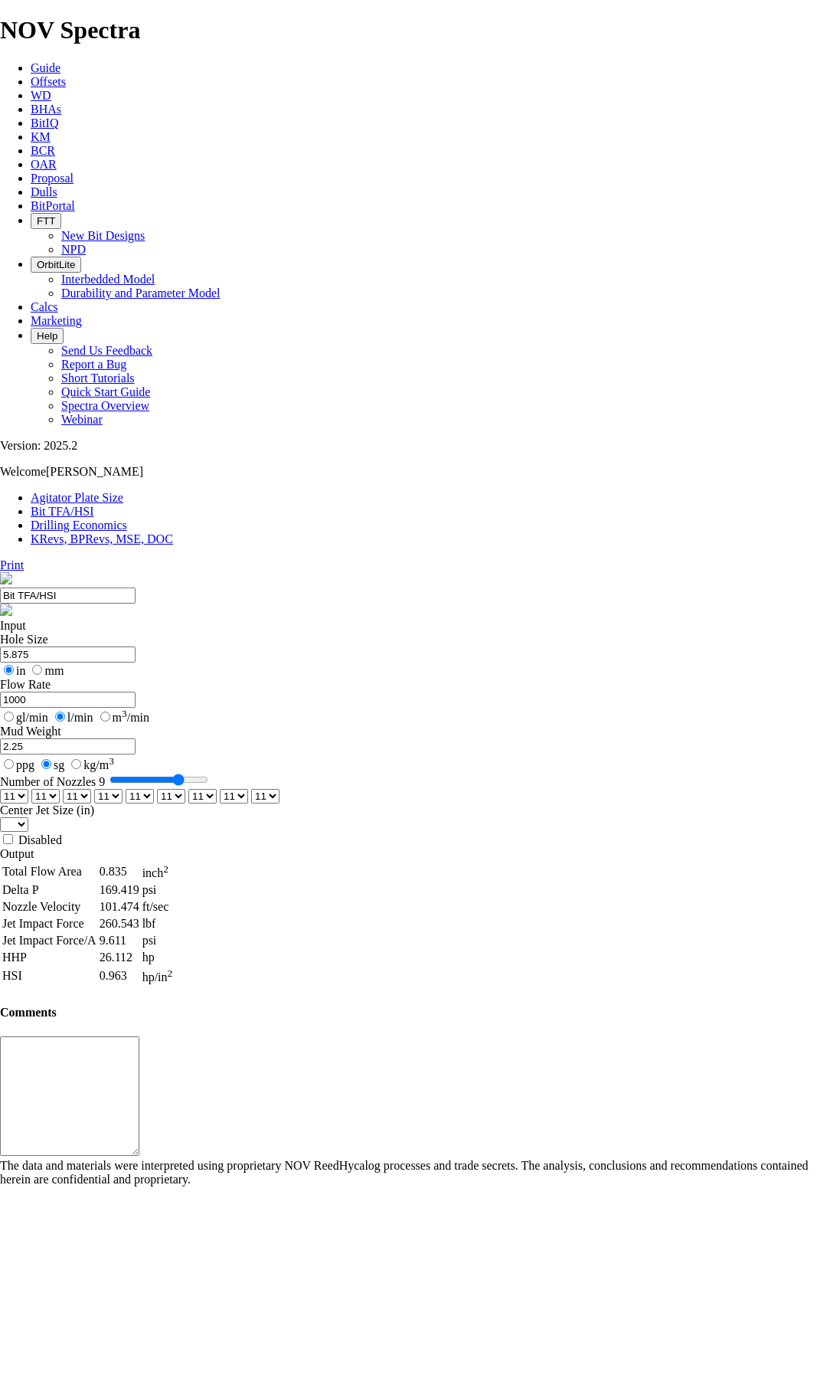
select select "number:0"
drag, startPoint x: 306, startPoint y: 407, endPoint x: 246, endPoint y: 404, distance: 60.6
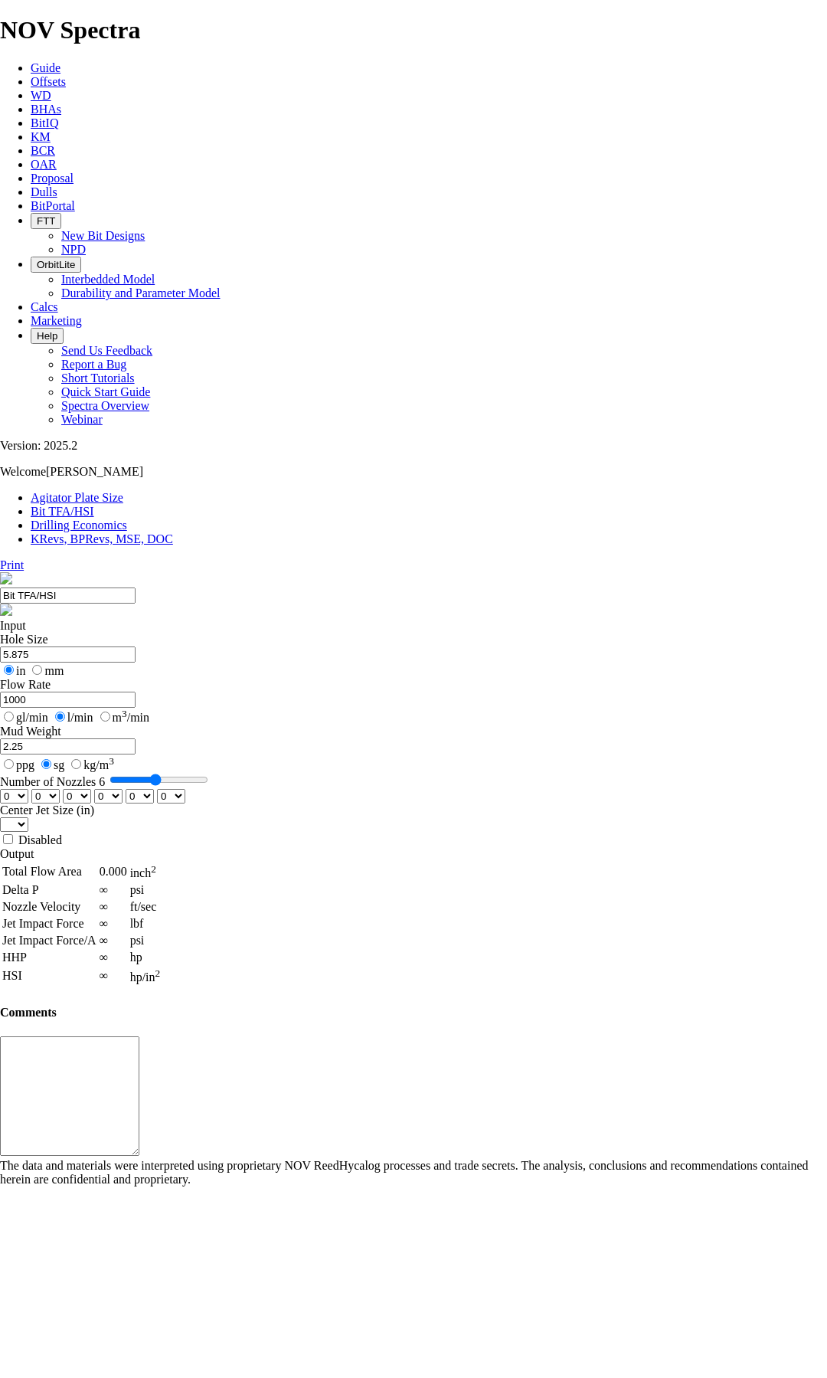
type input "6"
click at [208, 774] on input "Number of Nozzles 6" at bounding box center [159, 780] width 99 height 12
click at [28, 789] on select "0 1 2 3 4 5 6 7 8 9 10 11 12 13 14 15 16 17 18 19 20 21 22 23 24 25 26 27 28 29…" at bounding box center [14, 796] width 28 height 15
select select "number:12"
click at [28, 789] on select "0 1 2 3 4 5 6 7 8 9 10 11 12 13 14 15 16 17 18 19 20 21 22 23 24 25 26 27 28 29…" at bounding box center [14, 796] width 28 height 15
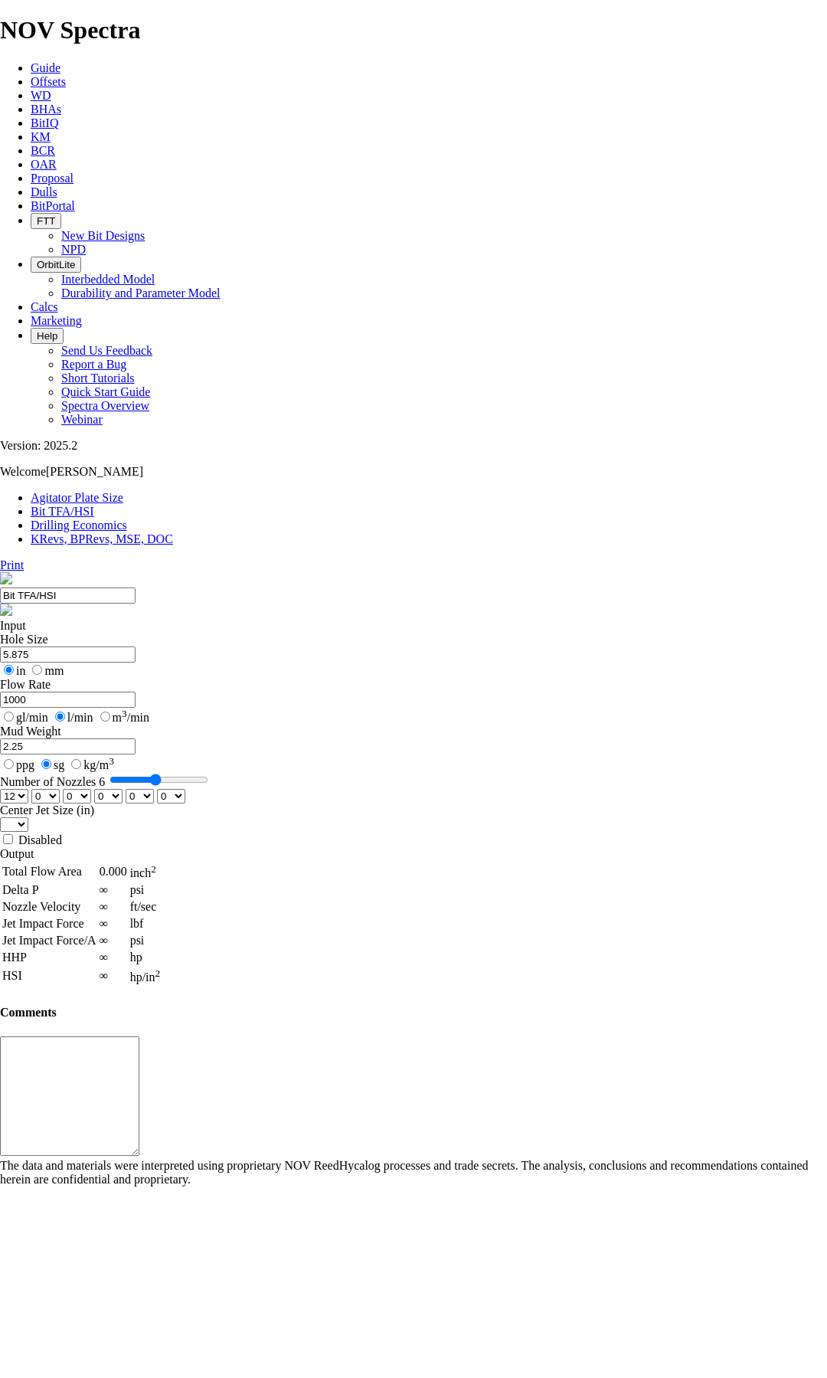
select select "number:12"
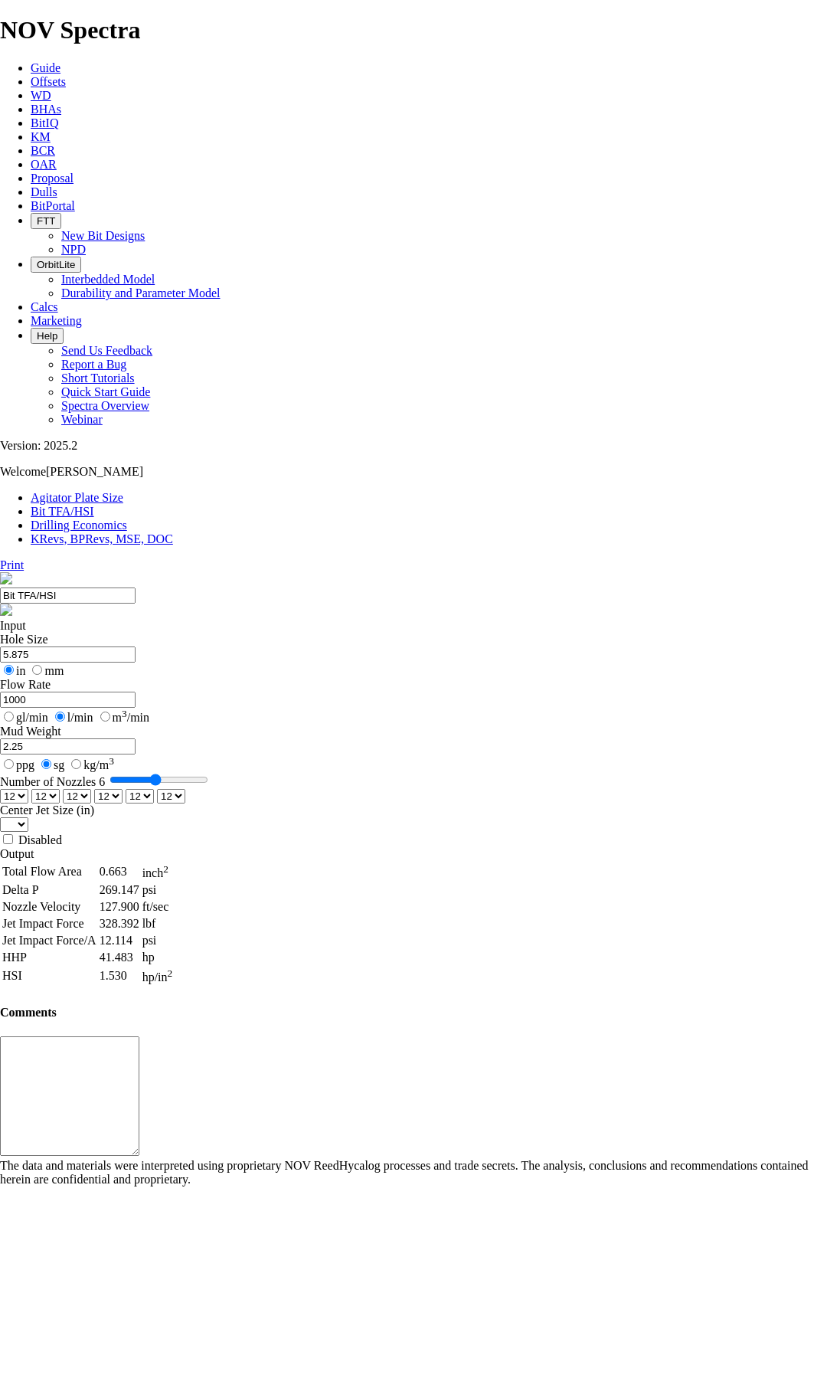
click at [123, 789] on select "0 1 2 3 4 5 6 7 8 9 10 11 12 13 14 15 16 17 18 19 20 21 22 23 24 25 26 27 28 29…" at bounding box center [108, 796] width 28 height 15
select select "number:10"
click at [123, 789] on select "0 1 2 3 4 5 6 7 8 9 10 11 12 13 14 15 16 17 18 19 20 21 22 23 24 25 26 27 28 29…" at bounding box center [108, 796] width 28 height 15
click at [154, 789] on select "0 1 2 3 4 5 6 7 8 9 10 11 12 13 14 15 16 17 18 19 20 21 22 23 24 25 26 27 28 29…" at bounding box center [140, 796] width 28 height 15
select select "number:10"
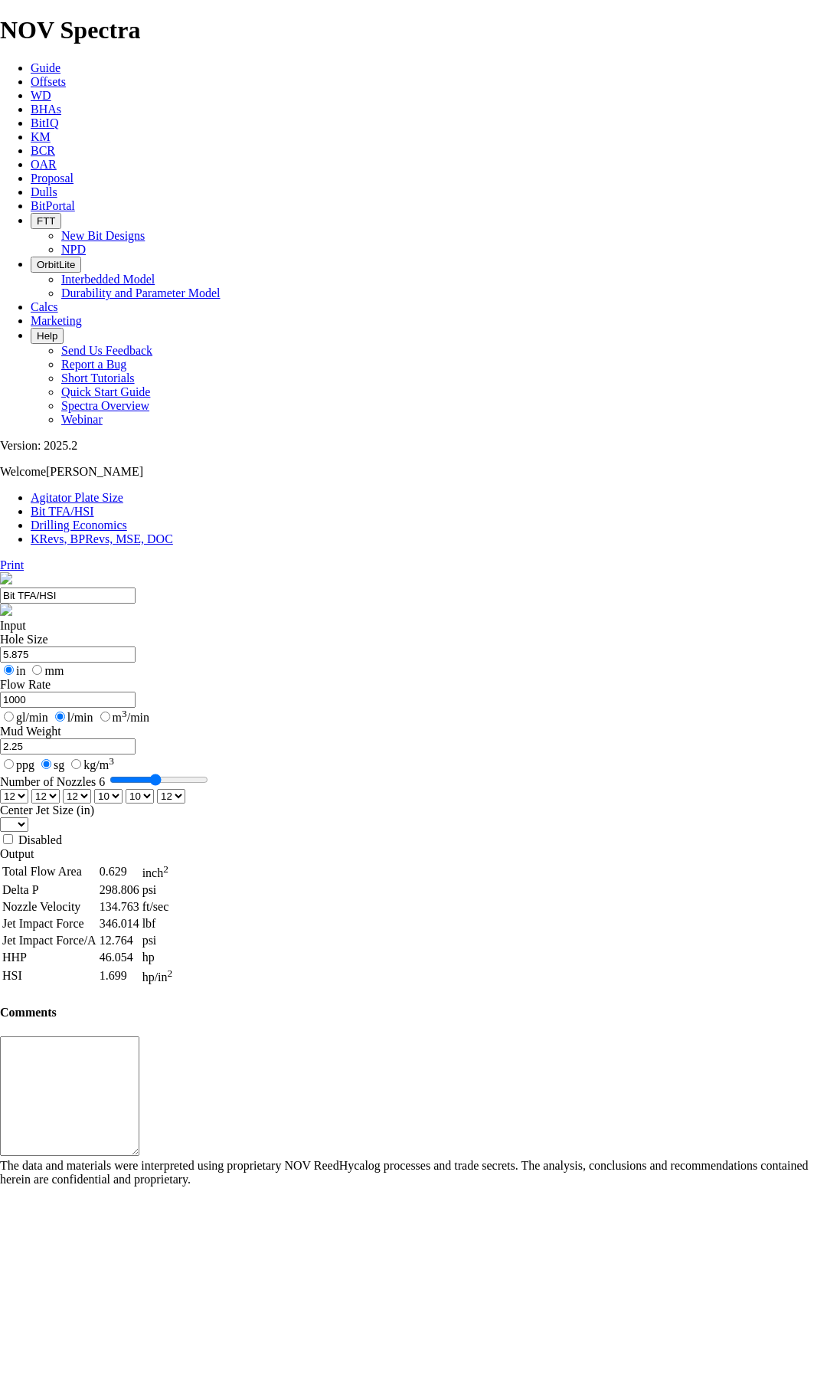
click at [154, 789] on select "0 1 2 3 4 5 6 7 8 9 10 11 12 13 14 15 16 17 18 19 20 21 22 23 24 25 26 27 28 29…" at bounding box center [140, 796] width 28 height 15
click at [185, 789] on select "0 1 2 3 4 5 6 7 8 9 10 11 12 13 14 15 16 17 18 19 20 21 22 23 24 25 26 27 28 29…" at bounding box center [171, 796] width 28 height 15
select select "number:10"
click at [185, 789] on select "0 1 2 3 4 5 6 7 8 9 10 11 12 13 14 15 16 17 18 19 20 21 22 23 24 25 26 27 28 29…" at bounding box center [171, 796] width 28 height 15
